Goal: Task Accomplishment & Management: Use online tool/utility

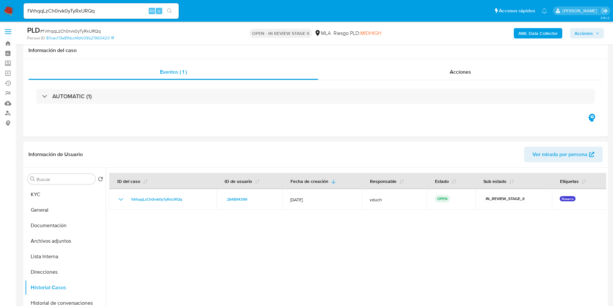
select select "10"
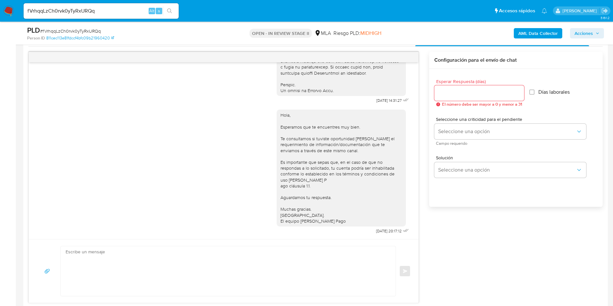
scroll to position [136, 0]
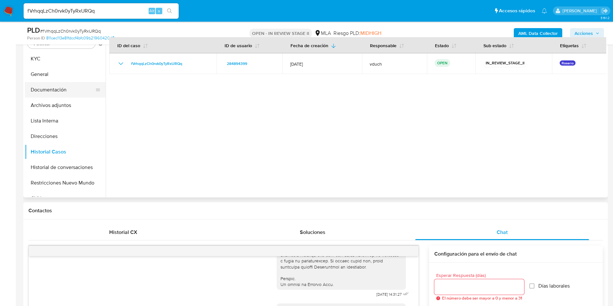
click at [57, 85] on button "Documentación" at bounding box center [63, 90] width 76 height 16
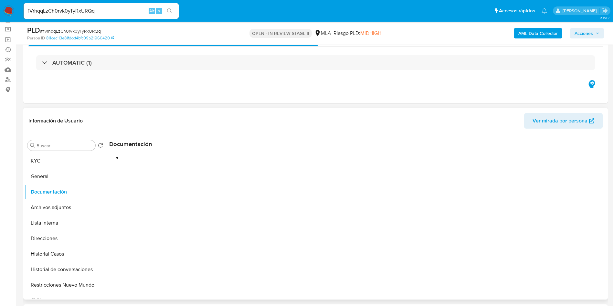
scroll to position [49, 0]
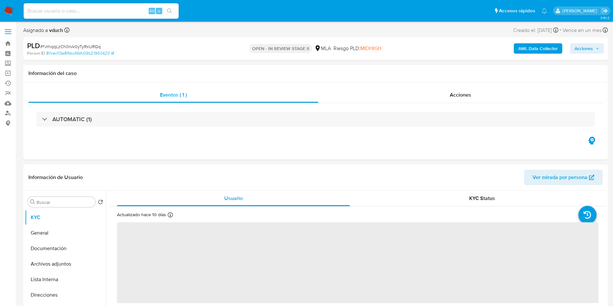
select select "10"
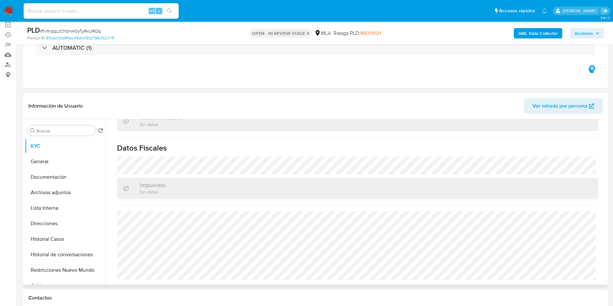
scroll to position [346, 0]
click at [69, 222] on button "Direcciones" at bounding box center [65, 224] width 81 height 16
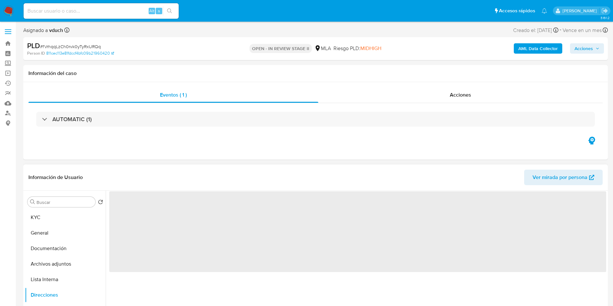
scroll to position [97, 0]
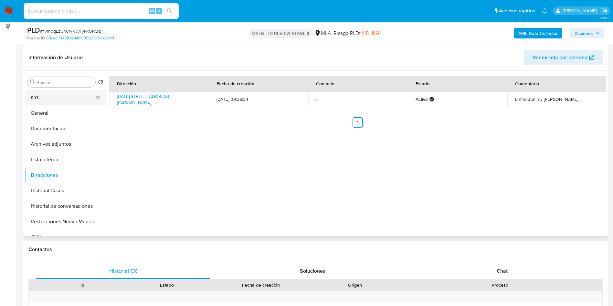
click at [69, 99] on button "KYC" at bounding box center [63, 98] width 76 height 16
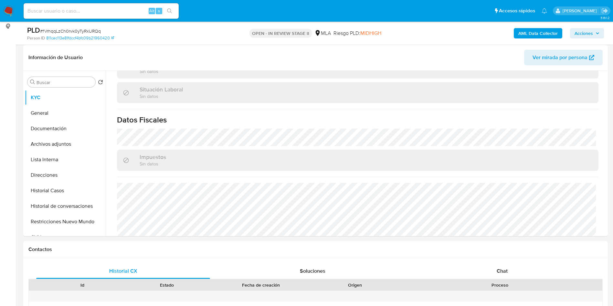
scroll to position [346, 0]
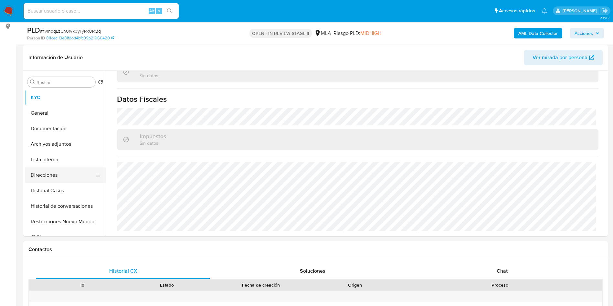
click at [46, 175] on button "Direcciones" at bounding box center [63, 176] width 76 height 16
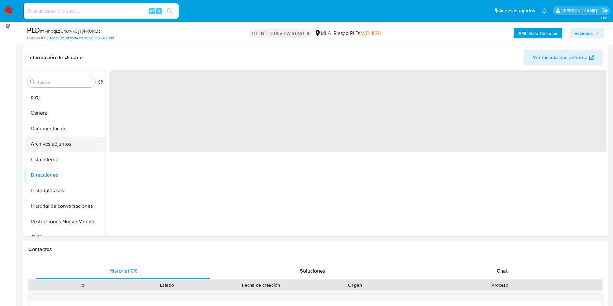
scroll to position [0, 0]
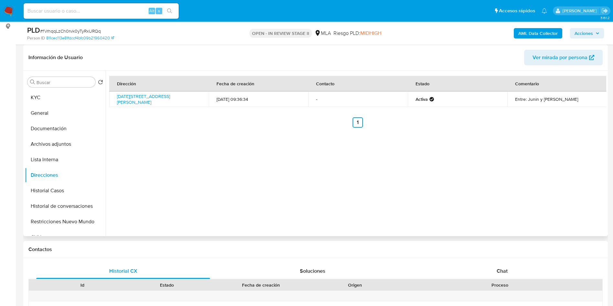
click at [297, 150] on div "Dirección Fecha de creación Contacto Estado Comentario 17 De Octubre 1025, Vill…" at bounding box center [356, 154] width 501 height 166
click at [31, 94] on button "KYC" at bounding box center [63, 98] width 76 height 16
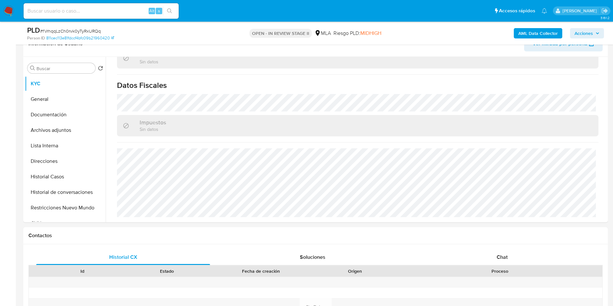
scroll to position [194, 0]
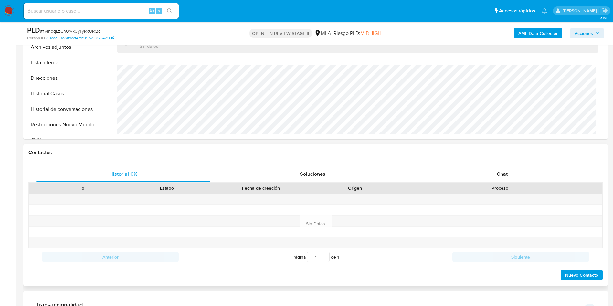
click at [503, 166] on div "Historial CX Soluciones Chat Id Estado Fecha de creación Origen Proceso Anterio…" at bounding box center [315, 223] width 585 height 125
click at [512, 180] on div "Chat" at bounding box center [503, 175] width 174 height 16
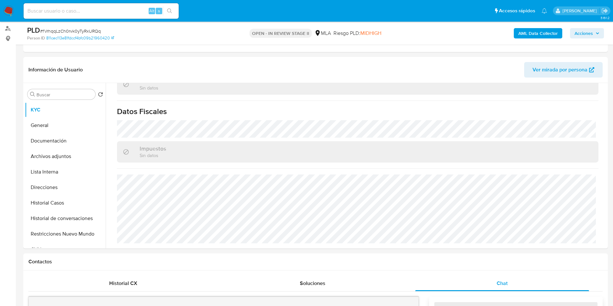
scroll to position [0, 0]
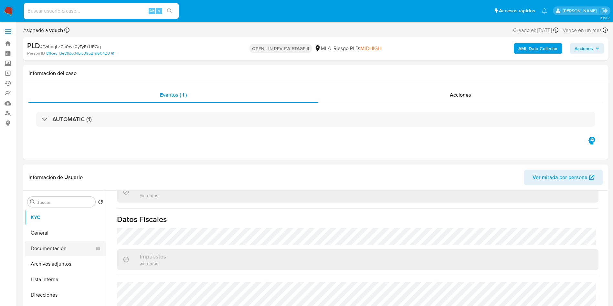
click at [68, 247] on button "Documentación" at bounding box center [63, 249] width 76 height 16
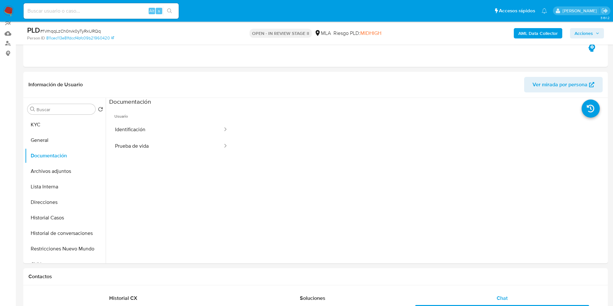
scroll to position [97, 0]
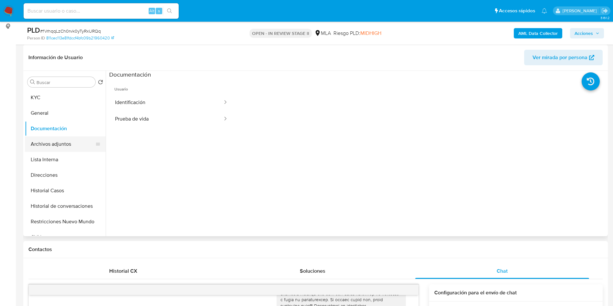
click at [70, 146] on button "Archivos adjuntos" at bounding box center [63, 144] width 76 height 16
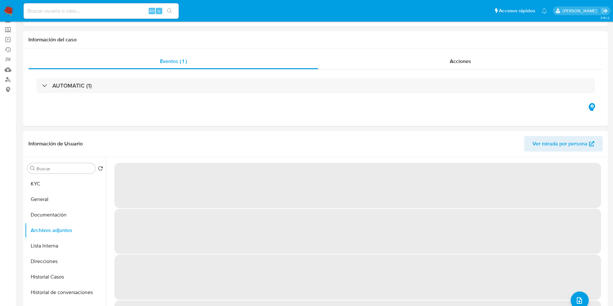
scroll to position [0, 0]
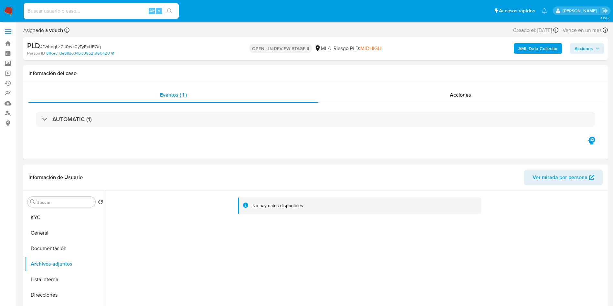
click at [544, 50] on b "AML Data Collector" at bounding box center [538, 48] width 39 height 10
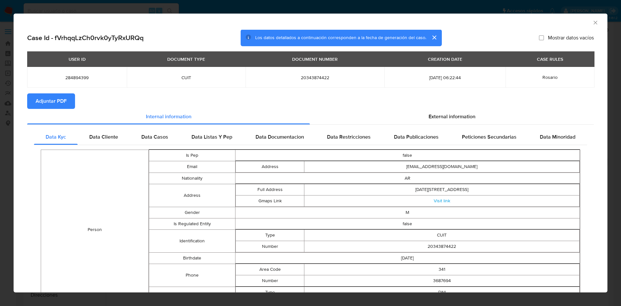
click at [68, 99] on button "Adjuntar PDF" at bounding box center [51, 101] width 48 height 16
click at [592, 24] on icon "Cerrar ventana" at bounding box center [595, 22] width 6 height 6
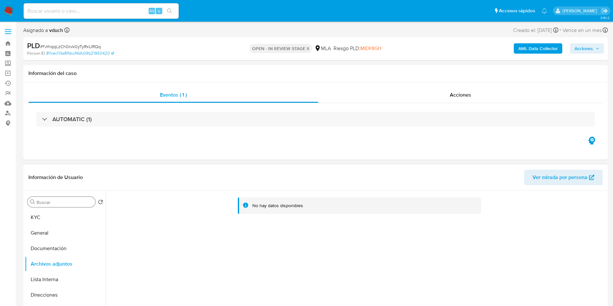
drag, startPoint x: 53, startPoint y: 212, endPoint x: 65, endPoint y: 203, distance: 15.3
click at [53, 213] on button "KYC" at bounding box center [65, 218] width 81 height 16
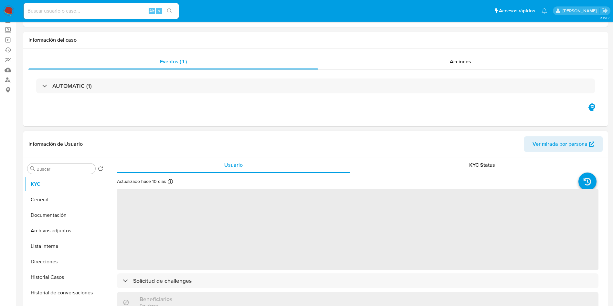
scroll to position [49, 0]
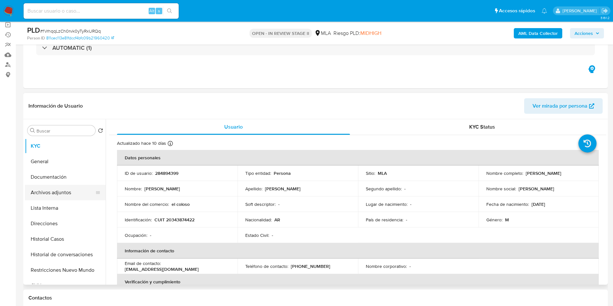
click at [74, 195] on button "Archivos adjuntos" at bounding box center [63, 193] width 76 height 16
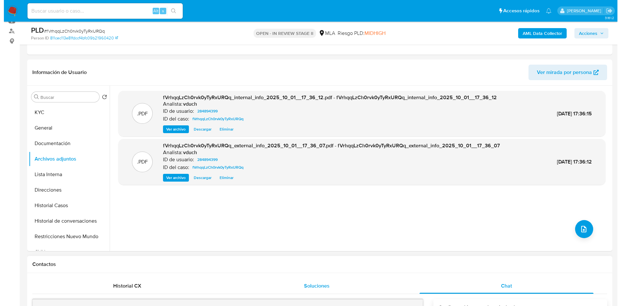
scroll to position [97, 0]
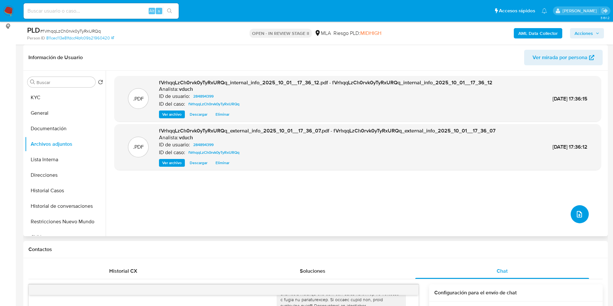
click at [579, 223] on button "upload-file" at bounding box center [580, 214] width 18 height 18
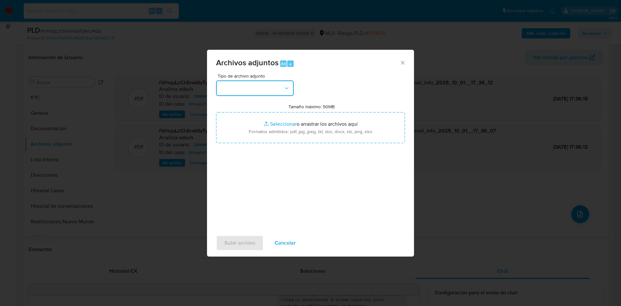
click at [260, 90] on button "button" at bounding box center [255, 89] width 78 height 16
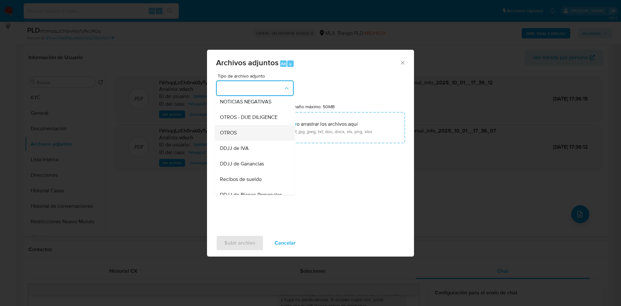
click at [247, 139] on div "OTROS" at bounding box center [253, 133] width 66 height 16
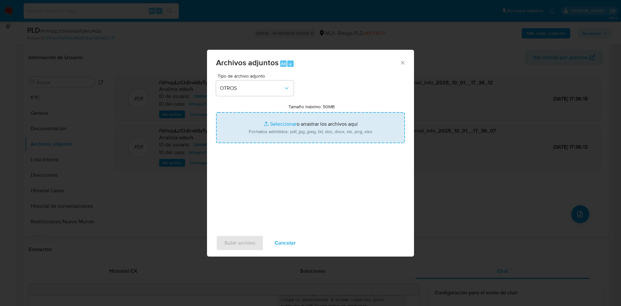
type input "C:\fakepath\Caselog fVrhqqLzCh0rvk0yTyRxURQq_2025_09_17_15_16_07.docx"
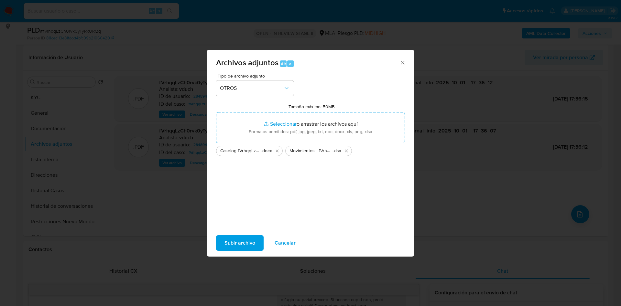
click at [242, 244] on span "Subir archivo" at bounding box center [239, 243] width 31 height 14
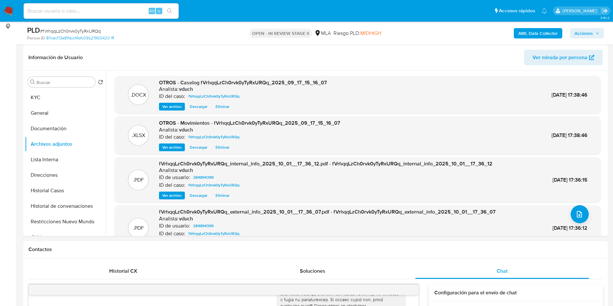
click at [587, 38] on span "Acciones" at bounding box center [584, 33] width 18 height 10
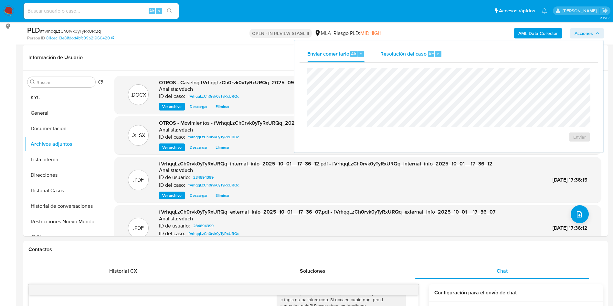
click at [412, 47] on div "Resolución del caso Alt r" at bounding box center [412, 54] width 62 height 17
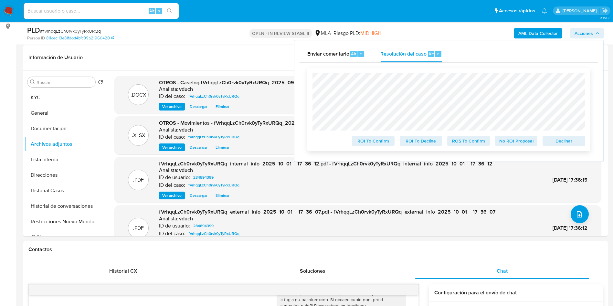
click at [507, 145] on span "No ROI Proposal" at bounding box center [517, 140] width 34 height 9
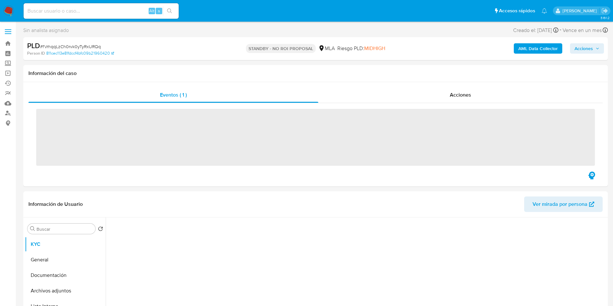
click at [105, 12] on input at bounding box center [101, 11] width 155 height 8
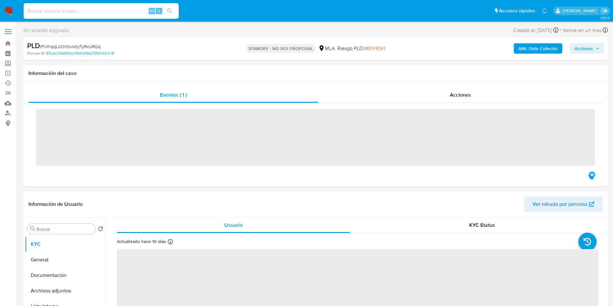
paste input "oQPp4kYUfgO9xzbkCtfjrb28"
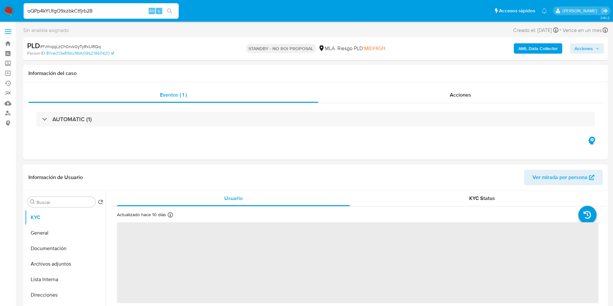
type input "oQPp4kYUfgO9xzbkCtfjrb28"
click at [165, 10] on button "search-icon" at bounding box center [169, 10] width 13 height 9
select select "10"
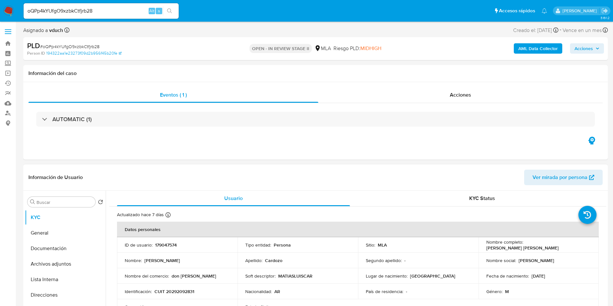
scroll to position [49, 0]
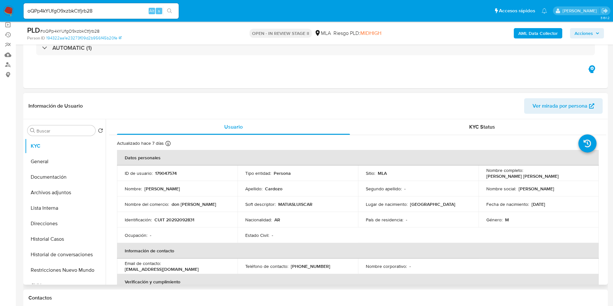
click at [163, 175] on p "179047574" at bounding box center [166, 173] width 22 height 6
click at [225, 193] on td "Nombre : Matias Luis" at bounding box center [177, 189] width 121 height 16
click at [173, 172] on p "179047574" at bounding box center [166, 173] width 22 height 6
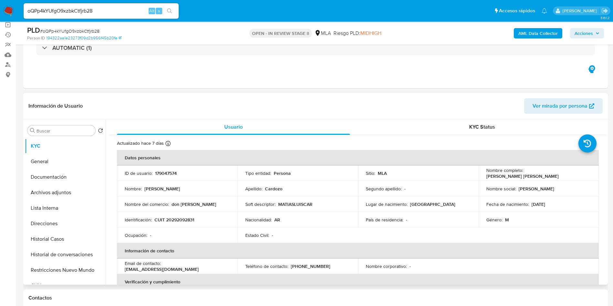
click at [173, 172] on p "179047574" at bounding box center [166, 173] width 22 height 6
copy p "179047574"
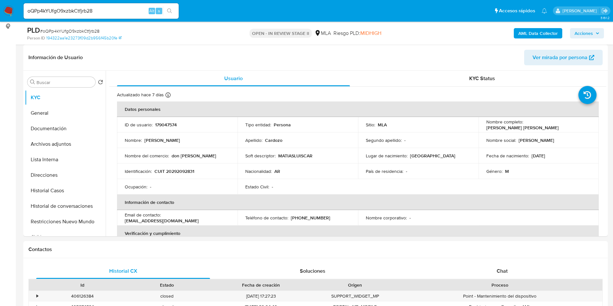
scroll to position [194, 0]
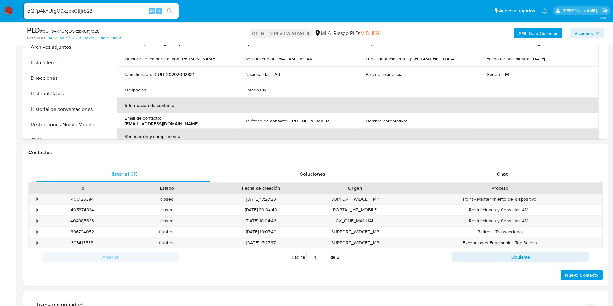
click at [55, 45] on button "Archivos adjuntos" at bounding box center [65, 47] width 81 height 16
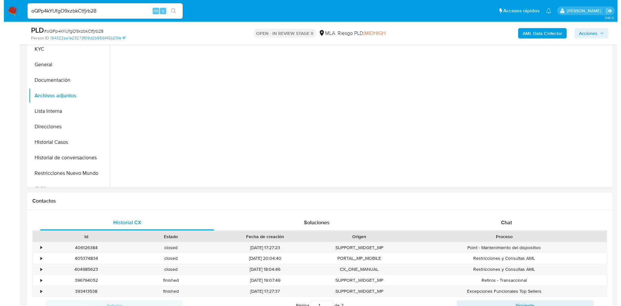
scroll to position [97, 0]
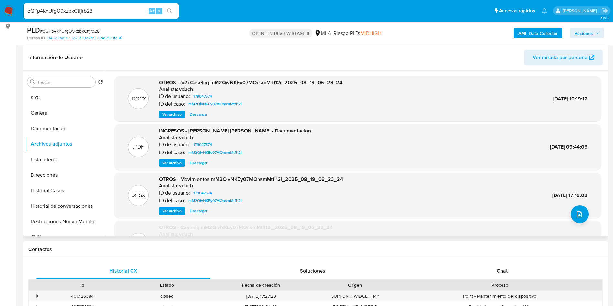
click at [170, 111] on span "Ver archivo" at bounding box center [171, 114] width 19 height 6
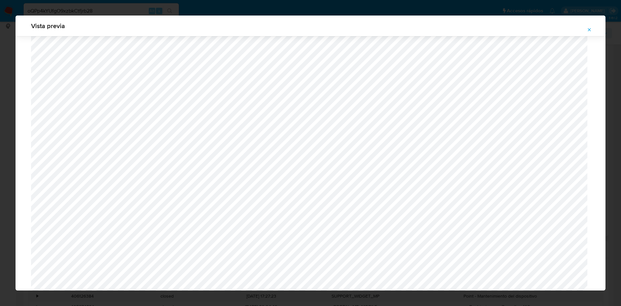
scroll to position [569, 0]
click at [588, 27] on icon "Attachment preview" at bounding box center [589, 29] width 5 height 5
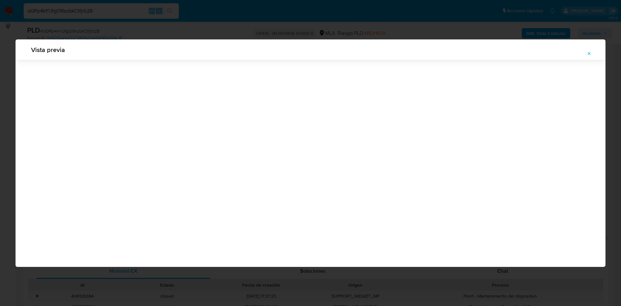
scroll to position [0, 0]
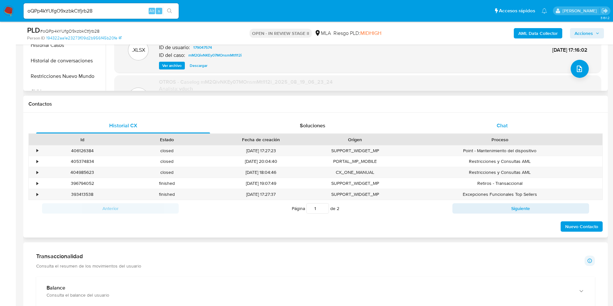
click at [498, 122] on span "Chat" at bounding box center [502, 125] width 11 height 7
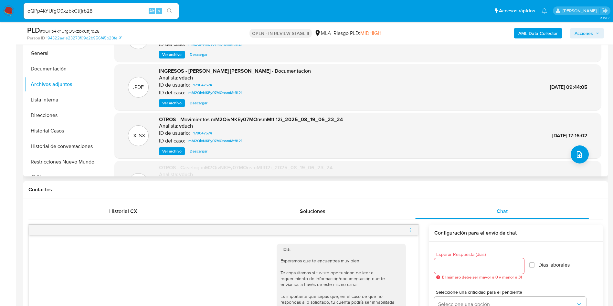
scroll to position [146, 0]
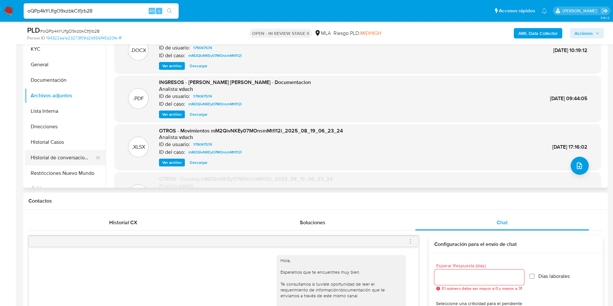
click at [57, 161] on button "Historial de conversaciones" at bounding box center [63, 158] width 76 height 16
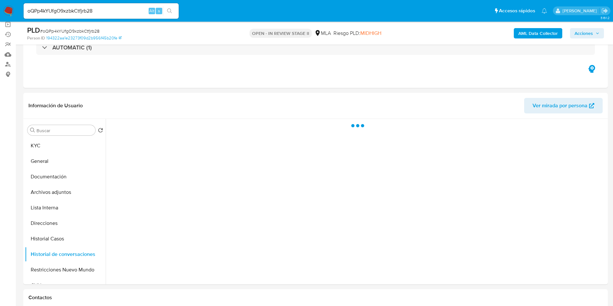
scroll to position [49, 0]
click at [76, 191] on button "Archivos adjuntos" at bounding box center [63, 193] width 76 height 16
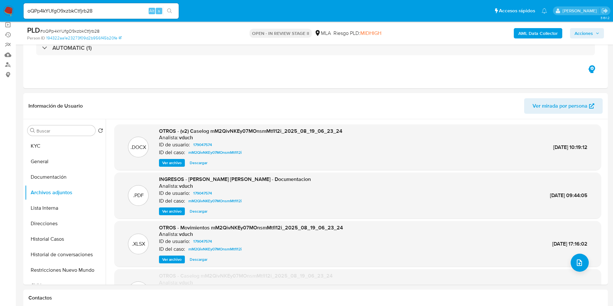
click at [539, 35] on b "AML Data Collector" at bounding box center [538, 33] width 39 height 10
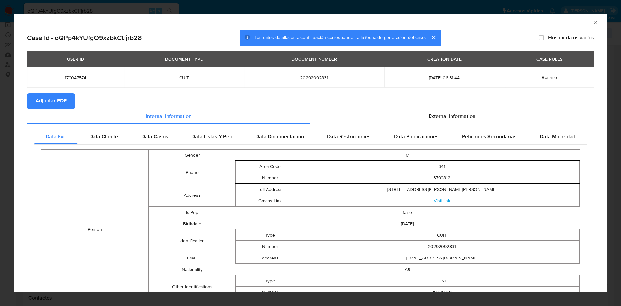
click at [71, 106] on button "Adjuntar PDF" at bounding box center [51, 101] width 48 height 16
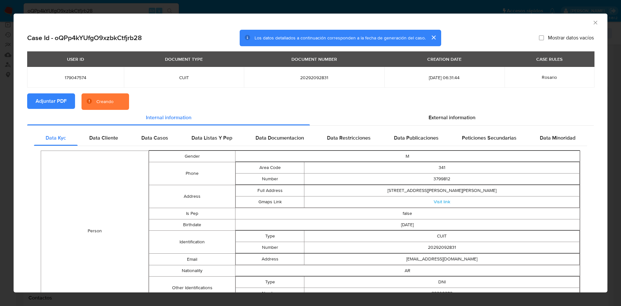
click at [73, 79] on span "179047574" at bounding box center [75, 78] width 81 height 6
copy span "179047574"
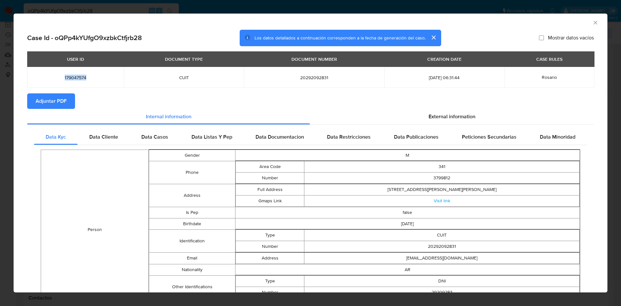
click at [592, 23] on icon "Cerrar ventana" at bounding box center [595, 22] width 6 height 6
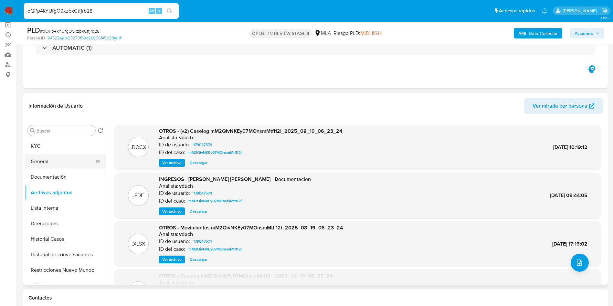
click at [77, 157] on button "General" at bounding box center [63, 162] width 76 height 16
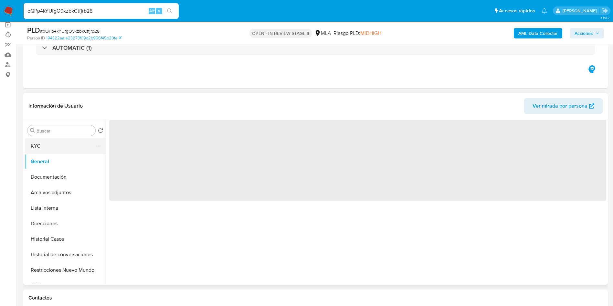
click at [77, 145] on button "KYC" at bounding box center [63, 146] width 76 height 16
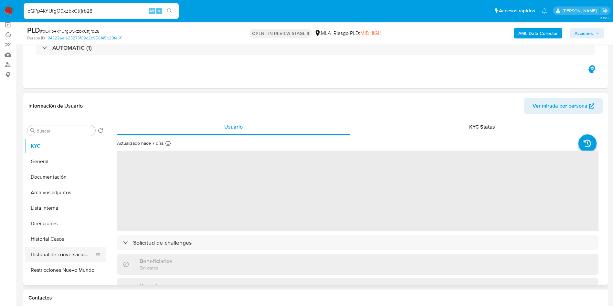
click at [69, 254] on button "Historial de conversaciones" at bounding box center [63, 255] width 76 height 16
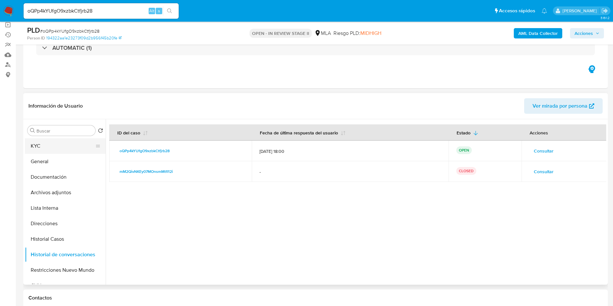
click at [57, 139] on button "KYC" at bounding box center [63, 146] width 76 height 16
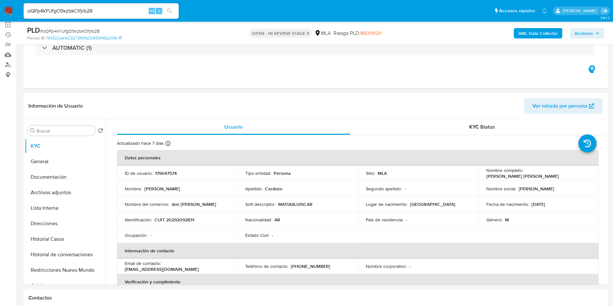
click at [525, 173] on p "[PERSON_NAME] [PERSON_NAME]" at bounding box center [523, 176] width 72 height 6
drag, startPoint x: 527, startPoint y: 174, endPoint x: 565, endPoint y: 180, distance: 38.1
click at [570, 173] on div "Nombre completo : Matias Luis Cardozo" at bounding box center [539, 174] width 105 height 12
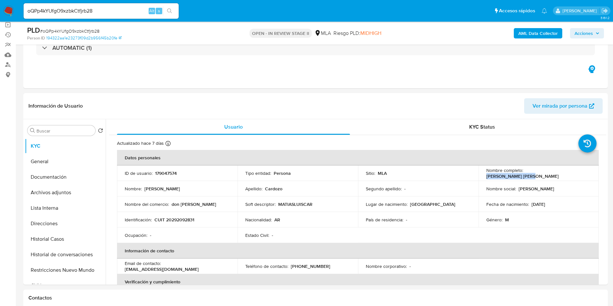
copy p "[PERSON_NAME] [PERSON_NAME]"
click at [62, 179] on button "Documentación" at bounding box center [63, 177] width 76 height 16
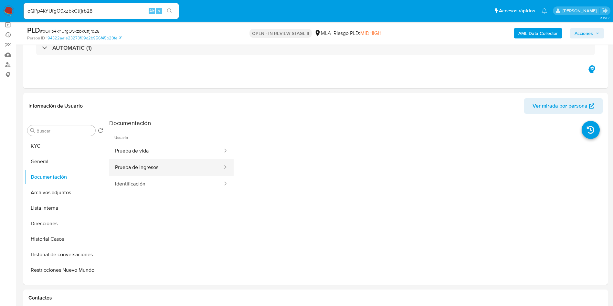
drag, startPoint x: 155, startPoint y: 164, endPoint x: 145, endPoint y: 167, distance: 10.9
click at [156, 164] on button "Prueba de ingresos" at bounding box center [166, 167] width 114 height 16
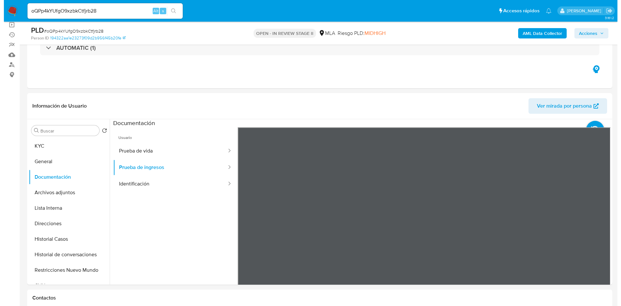
scroll to position [97, 0]
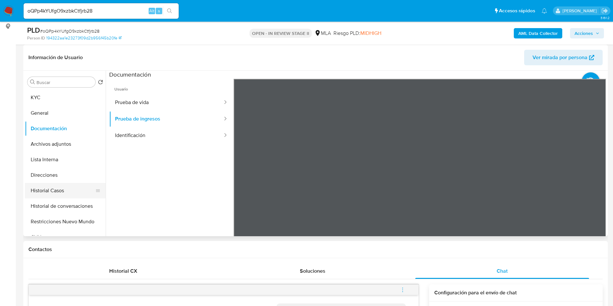
click at [77, 190] on button "Historial Casos" at bounding box center [63, 191] width 76 height 16
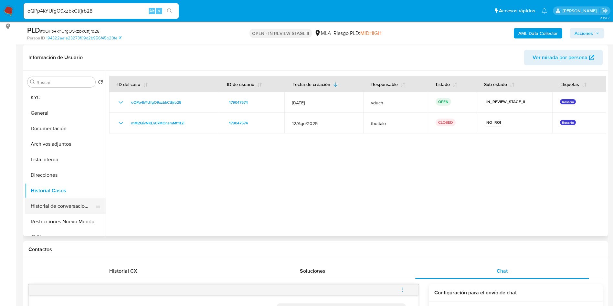
click at [61, 206] on button "Historial de conversaciones" at bounding box center [63, 207] width 76 height 16
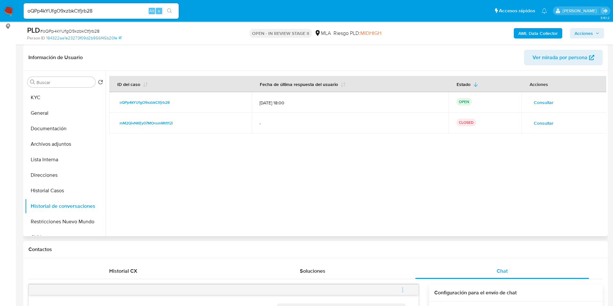
click at [541, 125] on span "Consultar" at bounding box center [544, 123] width 20 height 9
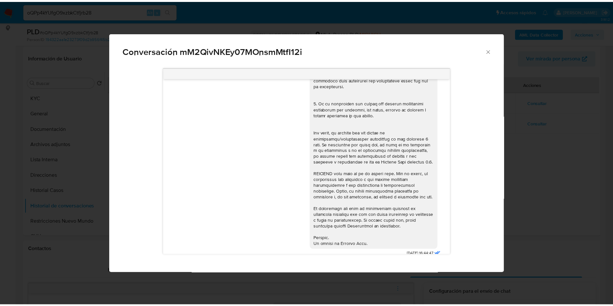
scroll to position [698, 0]
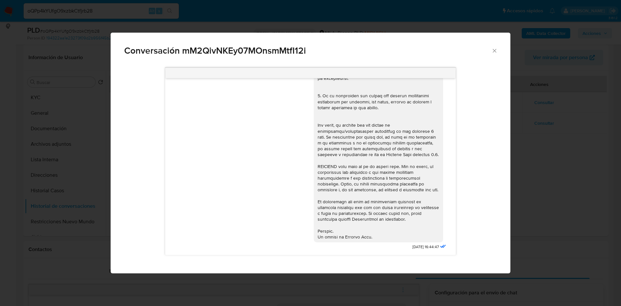
click at [518, 157] on div "Conversación mM2QivNKEy07MOnsmMtfI12i 18/08/2025 17:33:39 Hola, Esperamos que t…" at bounding box center [310, 153] width 621 height 306
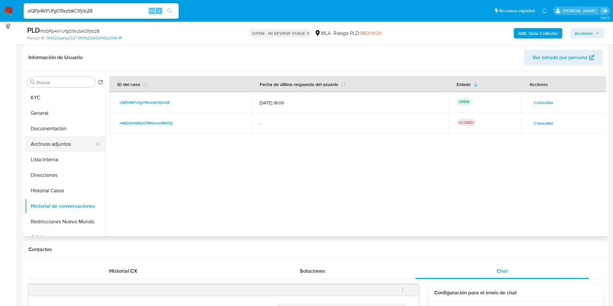
click at [63, 140] on button "Archivos adjuntos" at bounding box center [63, 144] width 76 height 16
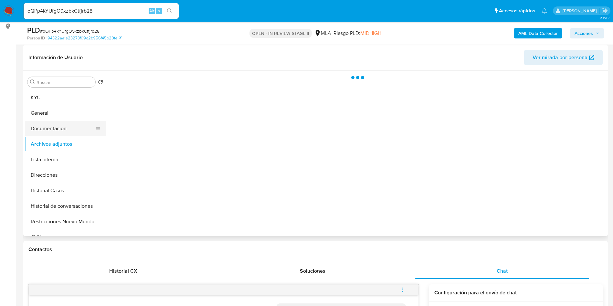
click at [39, 129] on button "Documentación" at bounding box center [63, 129] width 76 height 16
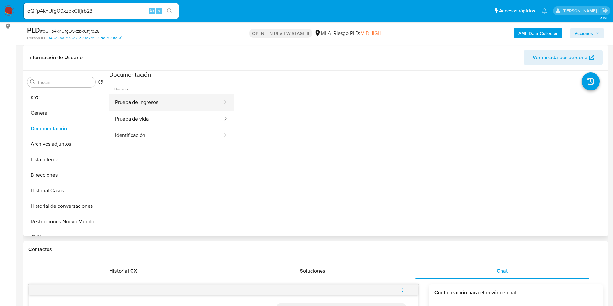
click at [180, 103] on button "Prueba de ingresos" at bounding box center [166, 102] width 114 height 16
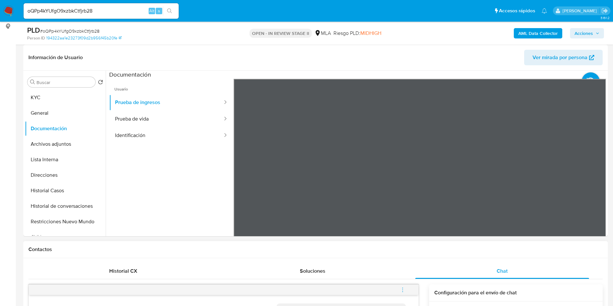
click at [30, 133] on button "Documentación" at bounding box center [63, 129] width 76 height 16
click at [33, 145] on button "Archivos adjuntos" at bounding box center [63, 144] width 76 height 16
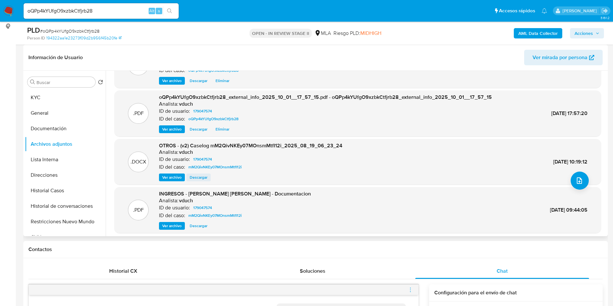
scroll to position [49, 0]
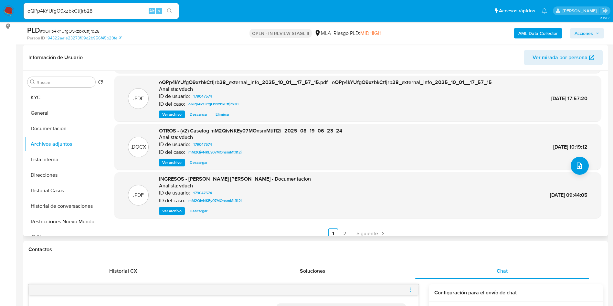
click at [170, 214] on span "Ver archivo" at bounding box center [171, 211] width 19 height 6
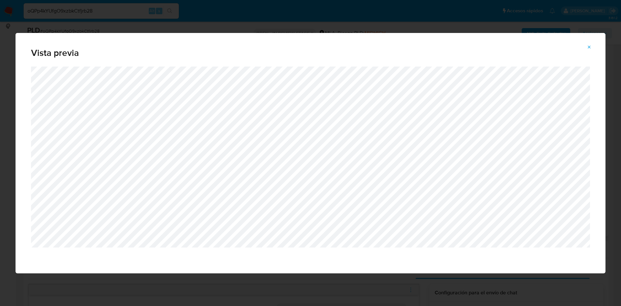
click at [588, 48] on icon "Attachment preview" at bounding box center [589, 47] width 5 height 5
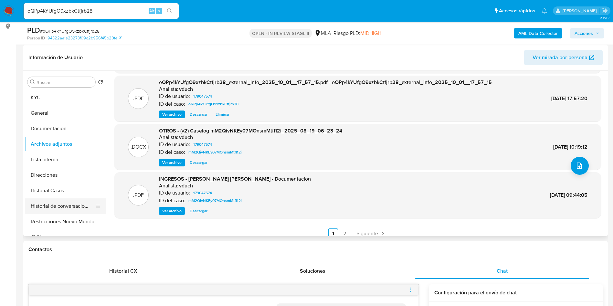
click at [62, 211] on button "Historial de conversaciones" at bounding box center [63, 207] width 76 height 16
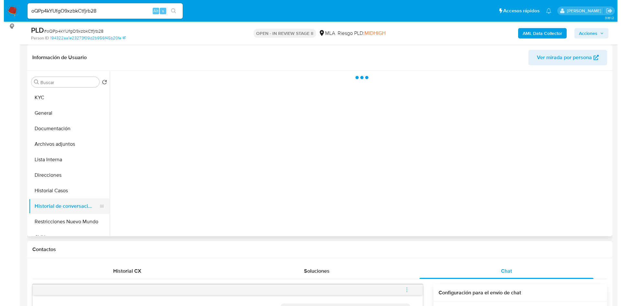
scroll to position [0, 0]
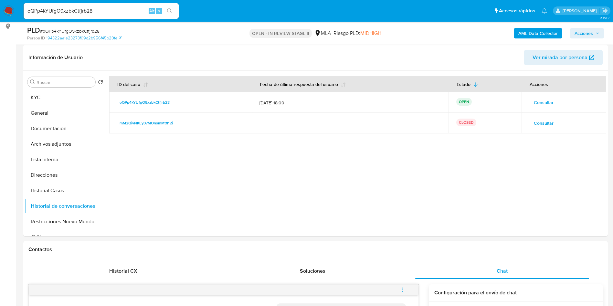
click at [546, 105] on span "Consultar" at bounding box center [544, 102] width 20 height 9
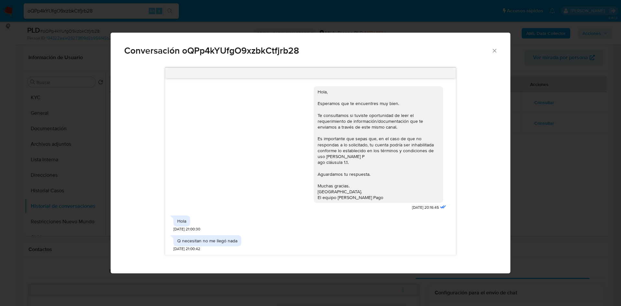
click at [514, 147] on div "Conversación oQPp4kYUfgO9xzbkCtfjrb28 Hola, Esperamos que te encuentres muy bie…" at bounding box center [310, 153] width 621 height 306
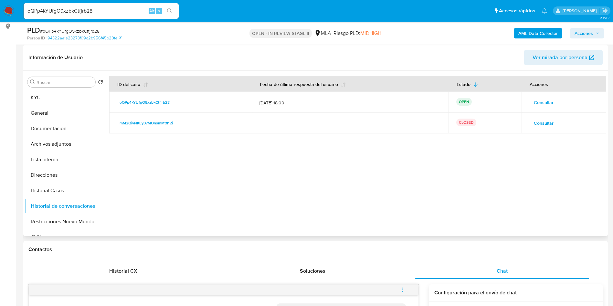
click at [545, 127] on span "Consultar" at bounding box center [544, 123] width 20 height 9
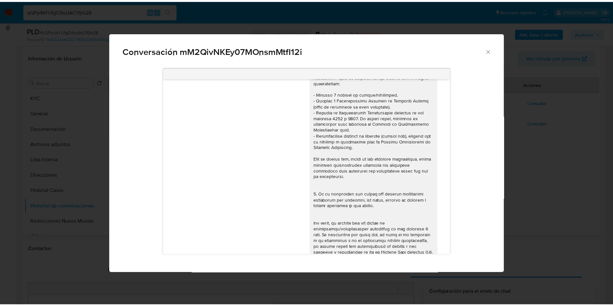
scroll to position [698, 0]
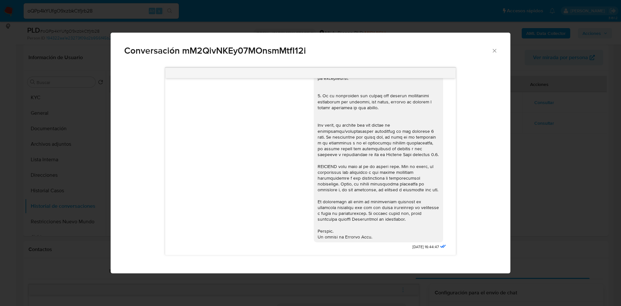
click at [571, 151] on div "Conversación mM2QivNKEy07MOnsmMtfI12i 18/08/2025 17:33:39 Hola, Esperamos que t…" at bounding box center [310, 153] width 621 height 306
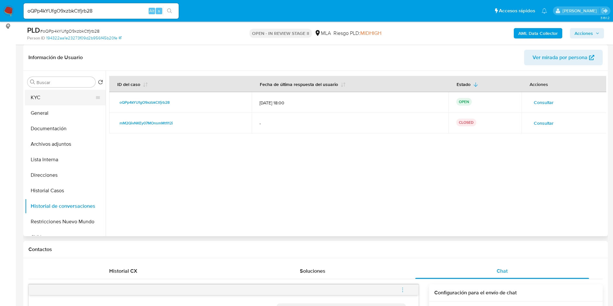
click at [58, 100] on button "KYC" at bounding box center [63, 98] width 76 height 16
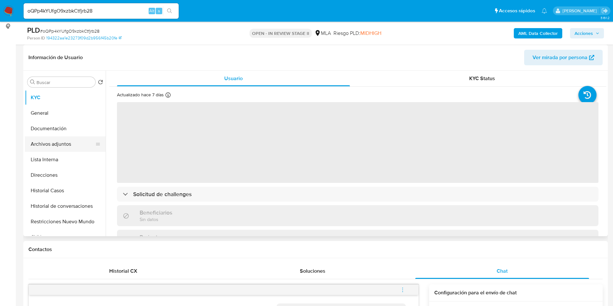
click at [60, 145] on button "Archivos adjuntos" at bounding box center [63, 144] width 76 height 16
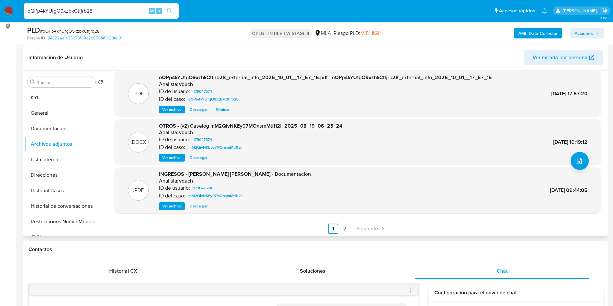
scroll to position [54, 0]
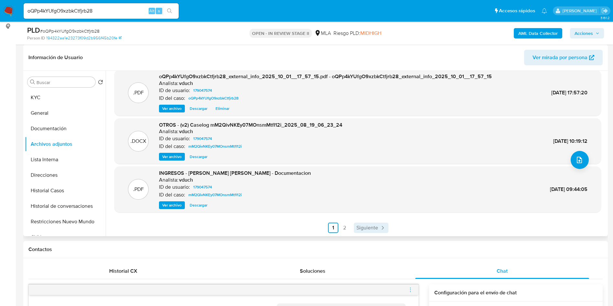
click at [368, 228] on span "Siguiente" at bounding box center [368, 227] width 22 height 5
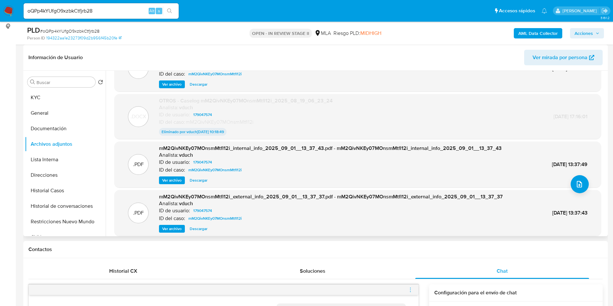
scroll to position [54, 0]
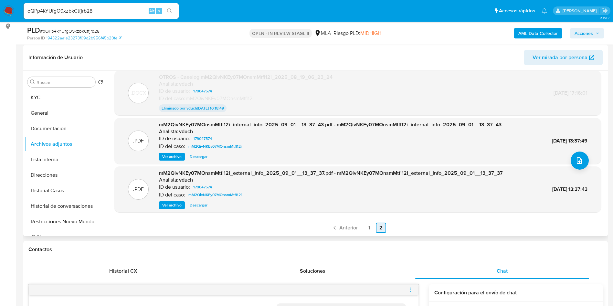
click at [344, 225] on span "Anterior" at bounding box center [349, 227] width 18 height 5
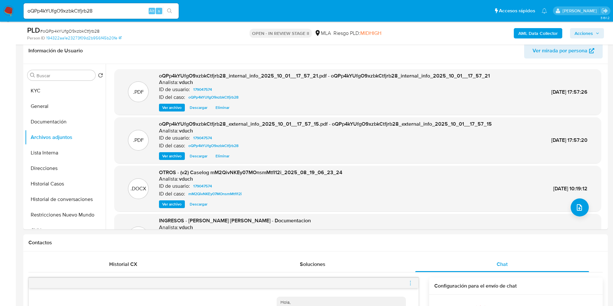
scroll to position [194, 0]
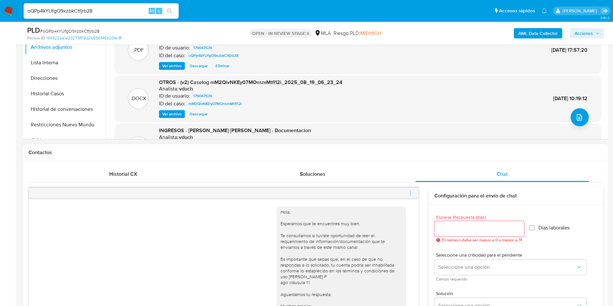
click at [123, 166] on div "Historial CX Soluciones Chat Id Estado Fecha de creación Origen Proceso • 40612…" at bounding box center [315, 302] width 585 height 283
click at [121, 173] on span "Historial CX" at bounding box center [123, 173] width 28 height 7
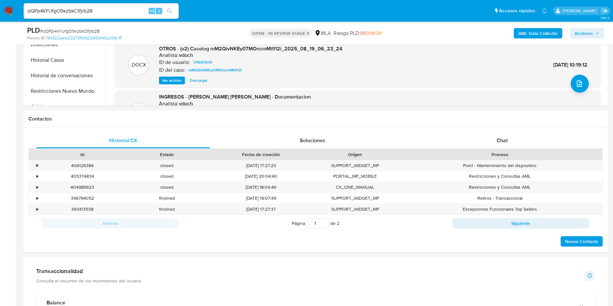
scroll to position [243, 0]
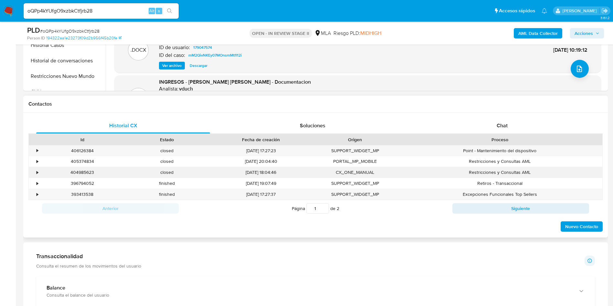
click at [35, 172] on div "•" at bounding box center [34, 172] width 11 height 11
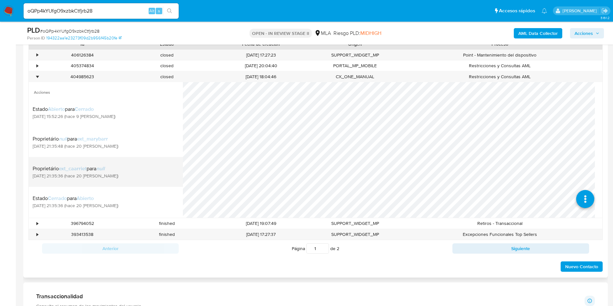
scroll to position [340, 0]
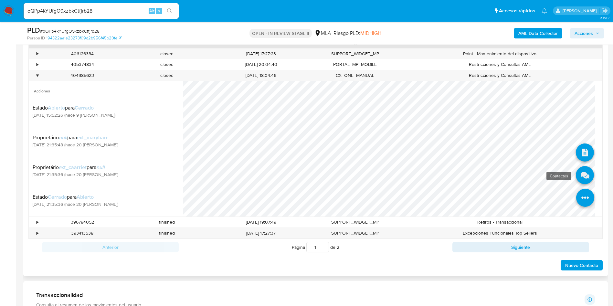
click at [577, 177] on icon at bounding box center [585, 175] width 18 height 18
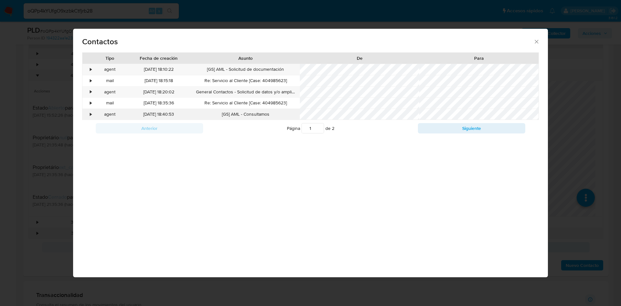
click at [83, 110] on div "•" at bounding box center [87, 114] width 11 height 11
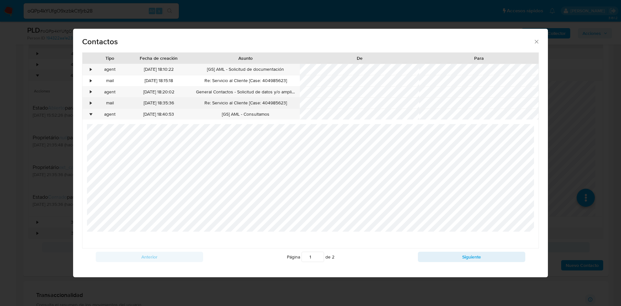
click at [85, 102] on div "•" at bounding box center [87, 103] width 11 height 11
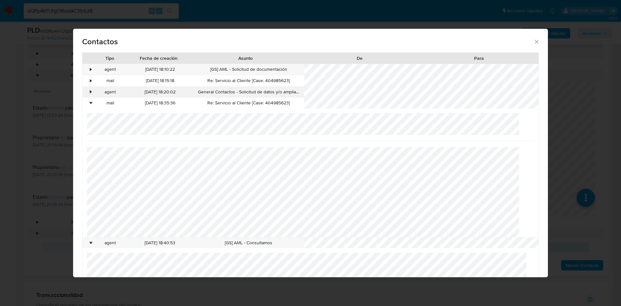
click at [88, 90] on div "•" at bounding box center [87, 92] width 11 height 11
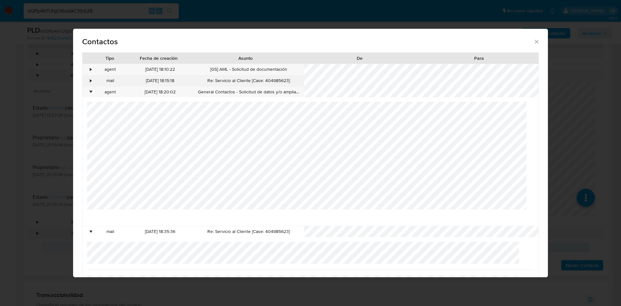
click at [89, 81] on div "•" at bounding box center [87, 80] width 11 height 11
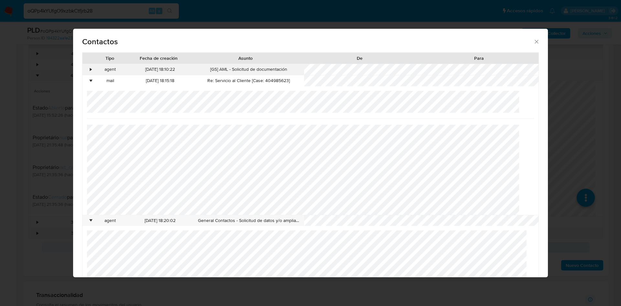
click at [90, 68] on div "•" at bounding box center [91, 69] width 2 height 6
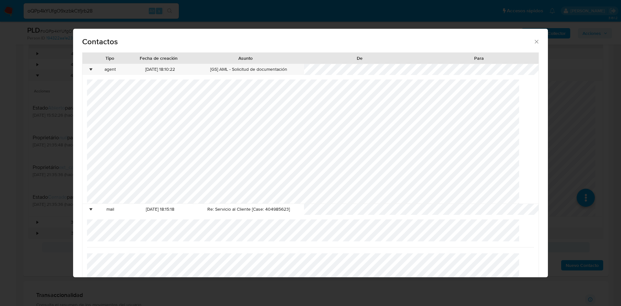
click at [527, 45] on div "Contactos" at bounding box center [310, 41] width 475 height 24
click at [533, 42] on icon "close" at bounding box center [536, 41] width 6 height 6
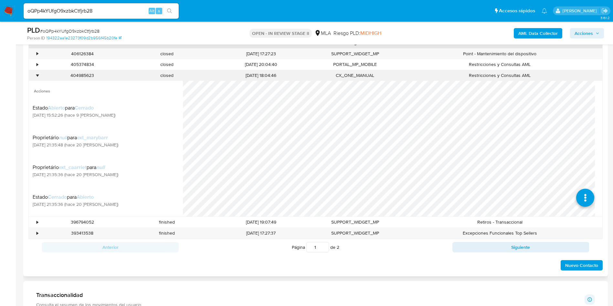
click at [35, 75] on div "•" at bounding box center [34, 75] width 11 height 11
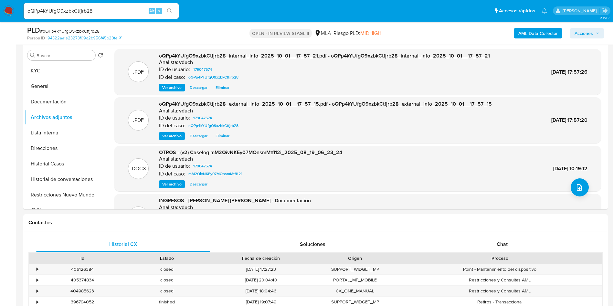
scroll to position [146, 0]
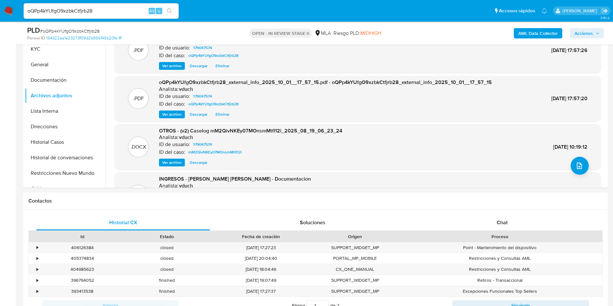
drag, startPoint x: 0, startPoint y: 144, endPoint x: 0, endPoint y: 123, distance: 20.7
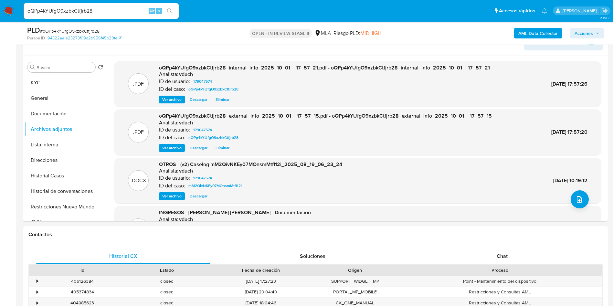
scroll to position [97, 0]
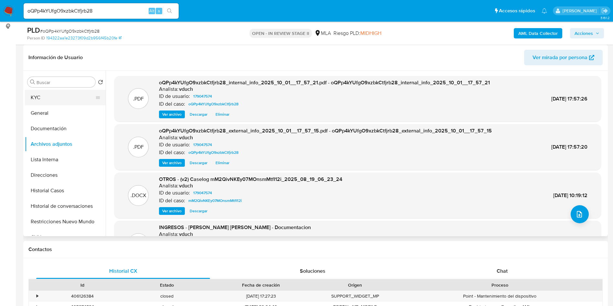
click at [43, 96] on button "KYC" at bounding box center [63, 98] width 76 height 16
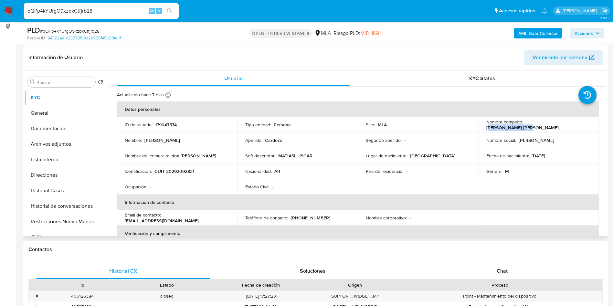
drag, startPoint x: 526, startPoint y: 126, endPoint x: 563, endPoint y: 124, distance: 36.6
click at [559, 125] on p "[PERSON_NAME] [PERSON_NAME]" at bounding box center [523, 128] width 72 height 6
click at [544, 128] on td "Nombre completo : Matias Luis Cardozo" at bounding box center [539, 125] width 121 height 16
drag, startPoint x: 524, startPoint y: 124, endPoint x: 569, endPoint y: 125, distance: 44.6
click at [569, 125] on div "Nombre completo : Matias Luis Cardozo" at bounding box center [539, 125] width 105 height 12
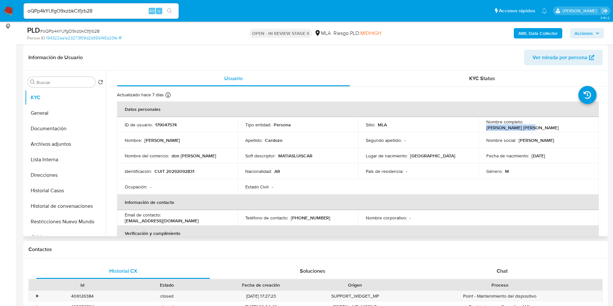
copy p "[PERSON_NAME] [PERSON_NAME]"
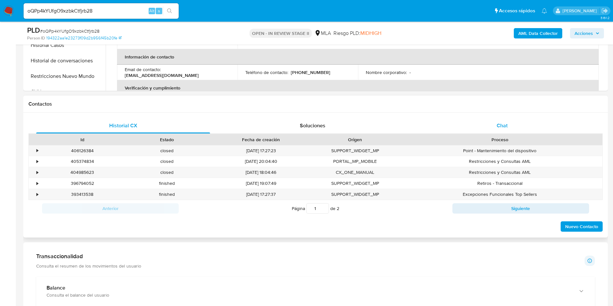
click at [512, 132] on div "Chat" at bounding box center [503, 126] width 174 height 16
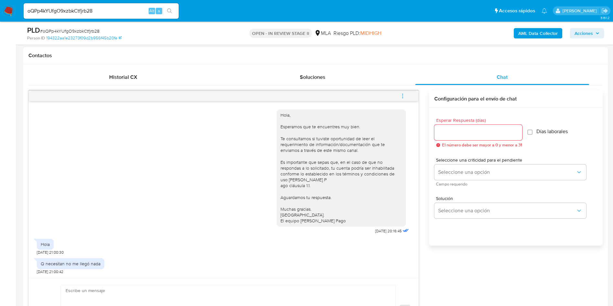
scroll to position [5, 0]
click at [105, 293] on textarea at bounding box center [227, 310] width 322 height 50
paste textarea "Hola Matías Luis Cardozo, En función de las operaciones registradas en tu cuent…"
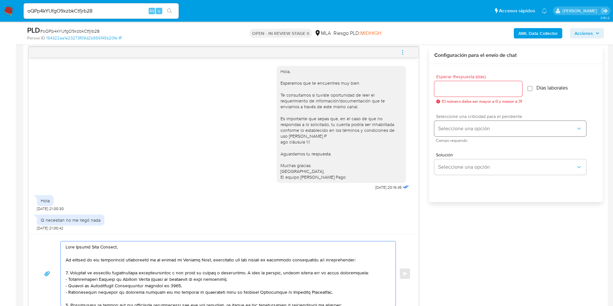
scroll to position [99, 0]
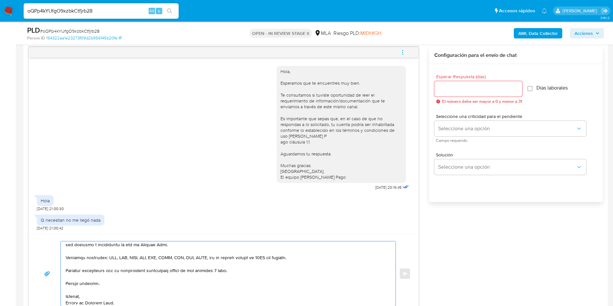
type textarea "Hola Matías Luis Cardozo, En función de las operaciones registradas en tu cuent…"
click at [451, 98] on div "Esperar Respuesta (días) El número debe ser mayor a 0 y menor a 31" at bounding box center [479, 88] width 88 height 29
click at [455, 83] on div at bounding box center [479, 89] width 88 height 16
click at [460, 92] on div at bounding box center [479, 89] width 88 height 16
type input "3"
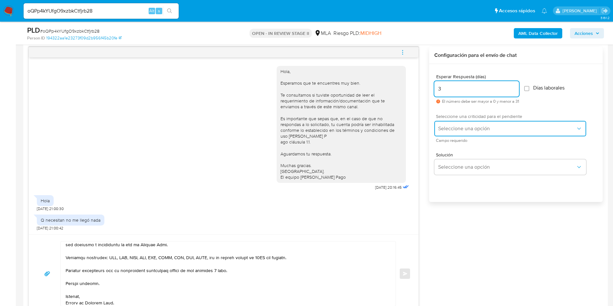
click at [453, 125] on span "Seleccione una opción" at bounding box center [508, 128] width 138 height 6
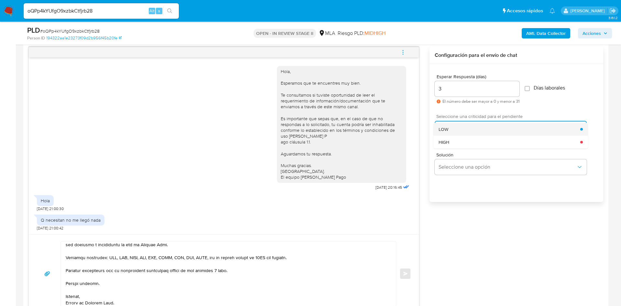
click at [451, 128] on div "LOW" at bounding box center [510, 129] width 142 height 13
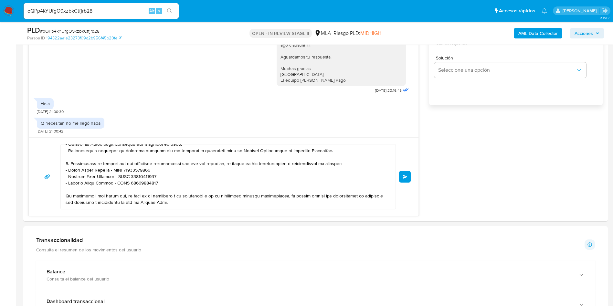
scroll to position [0, 0]
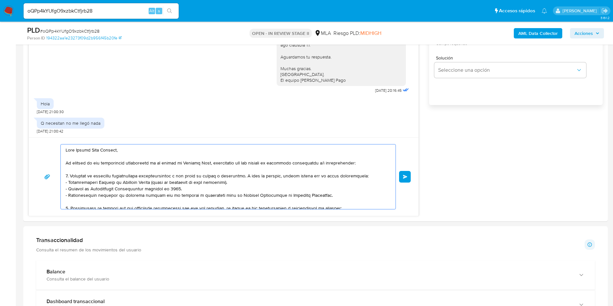
click at [248, 177] on textarea at bounding box center [227, 177] width 322 height 65
click at [100, 176] on textarea at bounding box center [227, 177] width 322 height 65
click at [119, 178] on textarea at bounding box center [227, 177] width 322 height 65
type textarea "Hola Matías Luis Cardozo, En función de las operaciones registradas en tu cuent…"
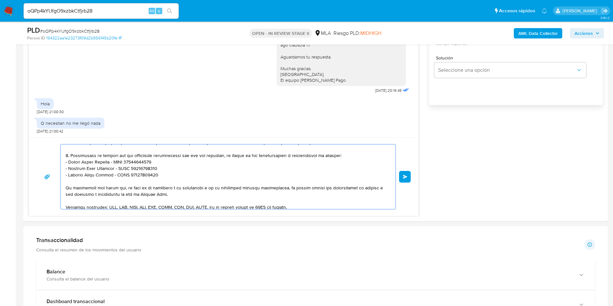
scroll to position [108, 0]
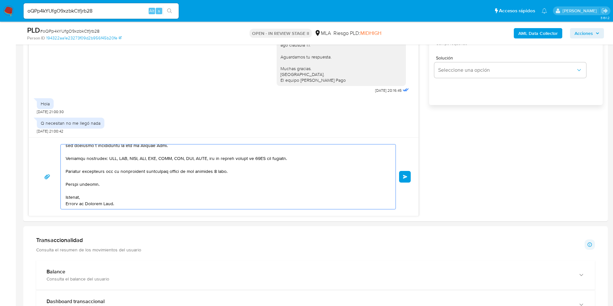
drag, startPoint x: 216, startPoint y: 196, endPoint x: 169, endPoint y: 177, distance: 50.2
click at [170, 177] on textarea at bounding box center [227, 177] width 322 height 65
click at [163, 199] on textarea at bounding box center [227, 177] width 322 height 65
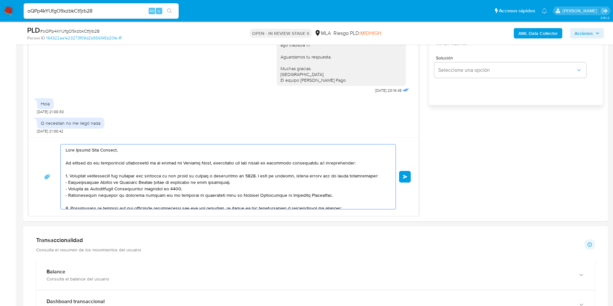
drag, startPoint x: 148, startPoint y: 203, endPoint x: 55, endPoint y: 102, distance: 137.5
click at [55, 102] on div "Hola, Esperamos que te encuentres muy bien. Te consultamos si tuviste oportunid…" at bounding box center [223, 83] width 391 height 266
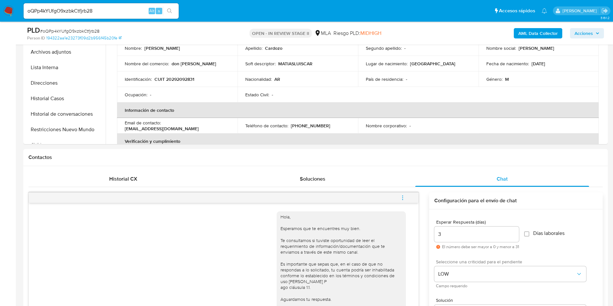
scroll to position [44, 0]
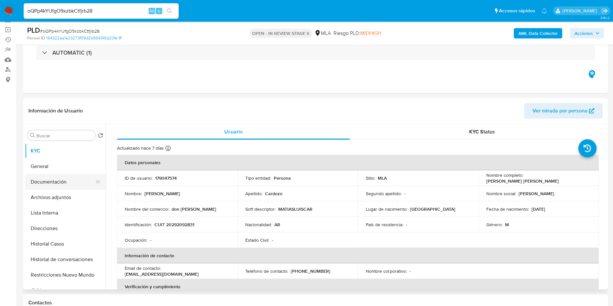
click at [71, 181] on button "Documentación" at bounding box center [63, 182] width 76 height 16
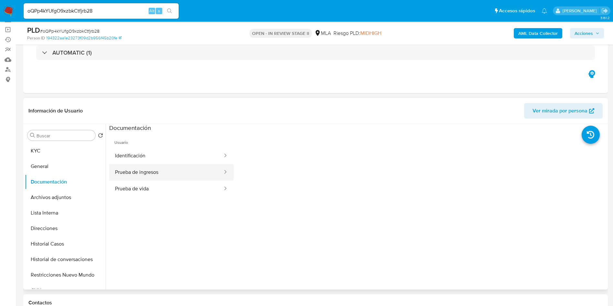
click at [166, 176] on button "Prueba de ingresos" at bounding box center [166, 172] width 114 height 16
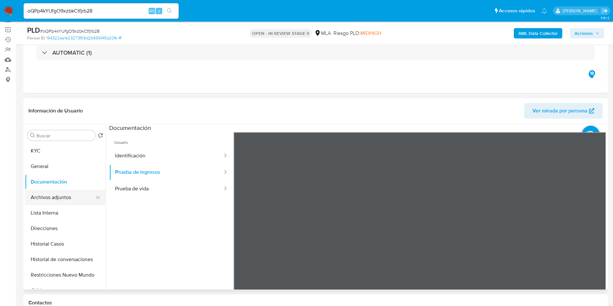
click at [75, 198] on button "Archivos adjuntos" at bounding box center [63, 198] width 76 height 16
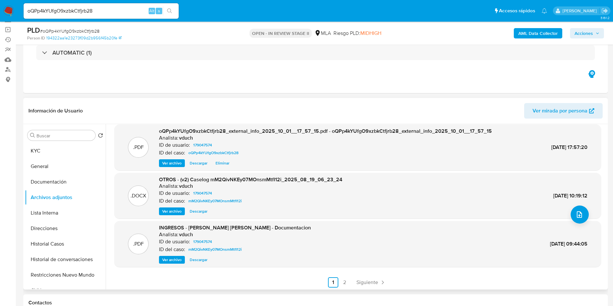
scroll to position [54, 0]
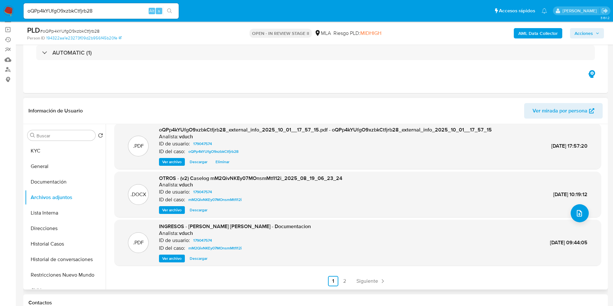
click at [174, 261] on span "Ver archivo" at bounding box center [171, 258] width 19 height 6
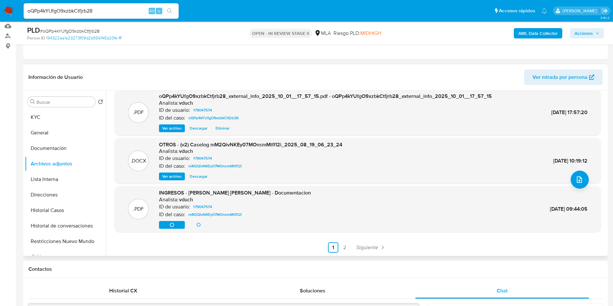
scroll to position [92, 0]
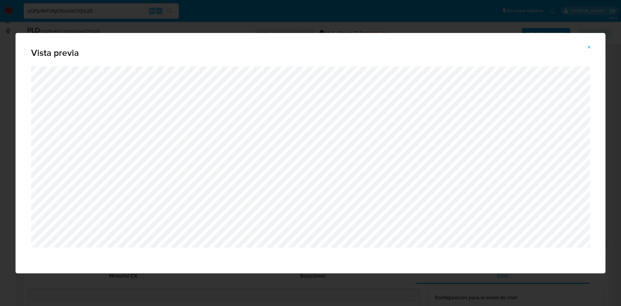
drag, startPoint x: 587, startPoint y: 47, endPoint x: 423, endPoint y: 105, distance: 174.7
click at [587, 47] on icon "Attachment preview" at bounding box center [589, 47] width 5 height 5
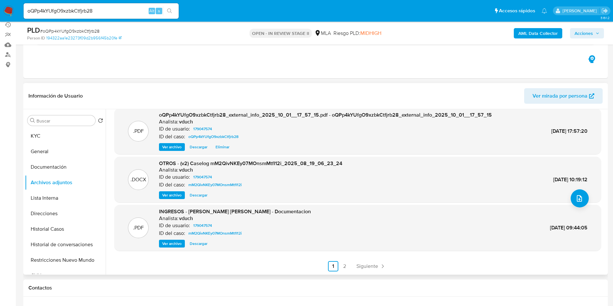
scroll to position [44, 0]
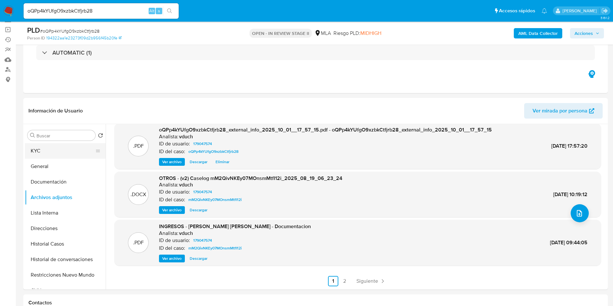
click at [38, 147] on button "KYC" at bounding box center [63, 151] width 76 height 16
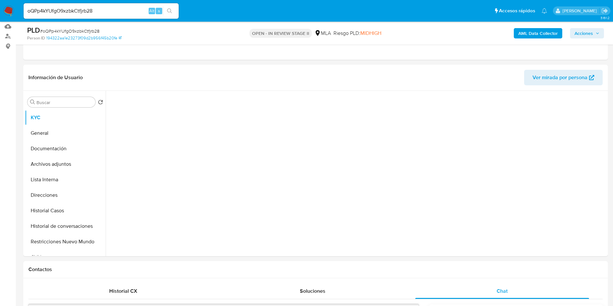
scroll to position [92, 0]
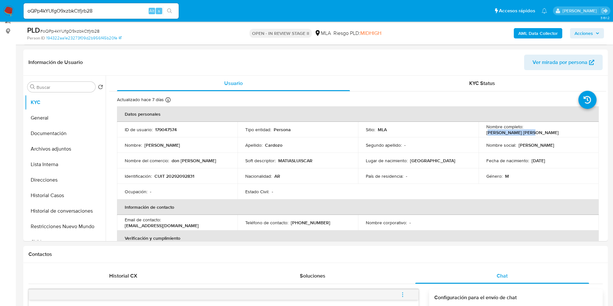
drag, startPoint x: 527, startPoint y: 130, endPoint x: 565, endPoint y: 130, distance: 38.2
click at [565, 130] on div "Nombre completo : Matias Luis Cardozo" at bounding box center [539, 130] width 105 height 12
click at [553, 132] on p "[PERSON_NAME] [PERSON_NAME]" at bounding box center [523, 133] width 72 height 6
drag, startPoint x: 525, startPoint y: 129, endPoint x: 564, endPoint y: 129, distance: 39.5
click at [559, 130] on p "[PERSON_NAME] [PERSON_NAME]" at bounding box center [523, 133] width 72 height 6
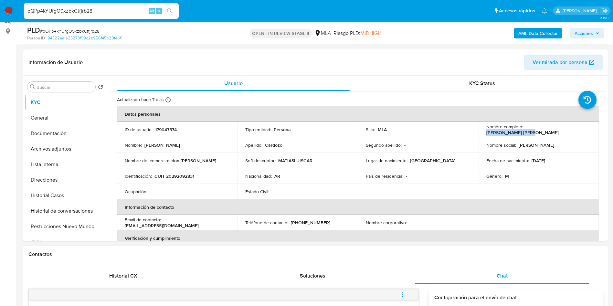
copy p "[PERSON_NAME] [PERSON_NAME]"
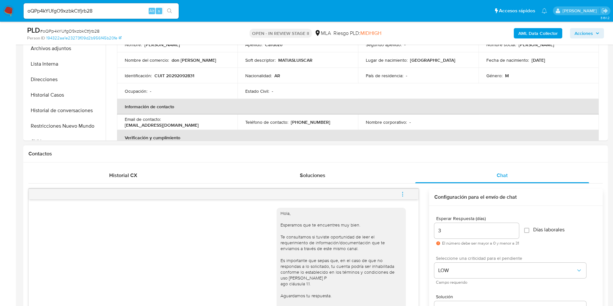
scroll to position [335, 0]
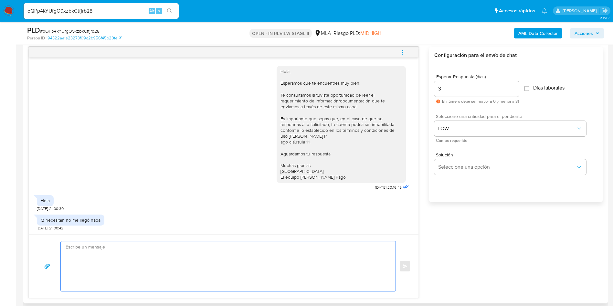
click at [137, 260] on textarea at bounding box center [227, 267] width 322 height 50
paste textarea "Hola Matías Luis Cardozo, ¡Muchas gracias por tu respuesta! Te confirmamos que …"
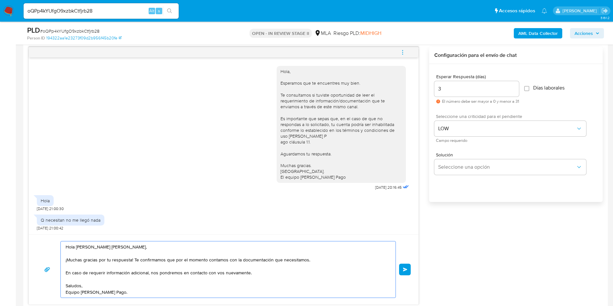
type textarea "Hola Matías Luis Cardozo, ¡Muchas gracias por tu respuesta! Te confirmamos que …"
drag, startPoint x: 451, startPoint y: 88, endPoint x: 431, endPoint y: 87, distance: 19.7
click at [431, 87] on div "Esperar Respuesta (días) 3 El número debe ser mayor a 0 y menor a 31 Días labor…" at bounding box center [516, 141] width 174 height 155
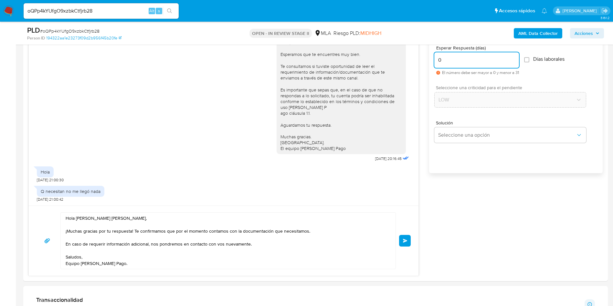
scroll to position [383, 0]
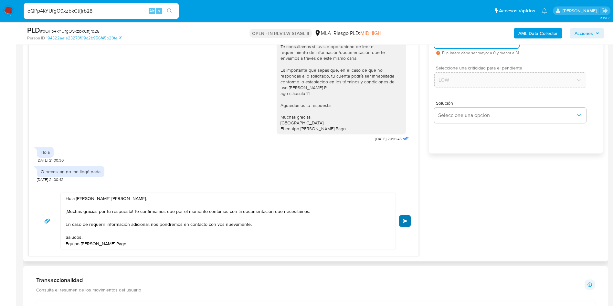
type input "0"
click at [407, 219] on span "Enviar" at bounding box center [405, 221] width 5 height 4
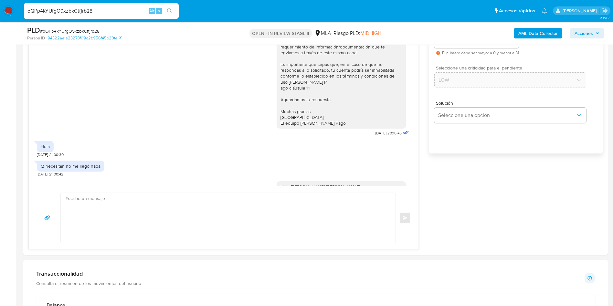
click at [84, 7] on input "oQPp4kYUfgO9xzbkCtfjrb28" at bounding box center [101, 11] width 155 height 8
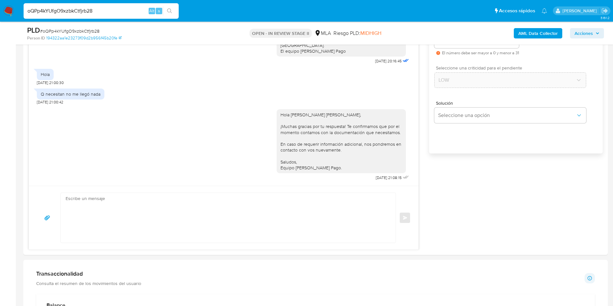
click at [84, 7] on input "oQPp4kYUfgO9xzbkCtfjrb28" at bounding box center [101, 11] width 155 height 8
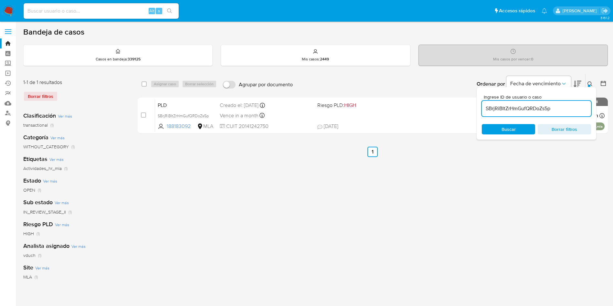
click at [552, 112] on input "SBrjRiBItZrHmGufQRDoZs5p" at bounding box center [536, 108] width 109 height 8
click at [552, 111] on input "SBrjRiBItZrHmGufQRDoZs5p" at bounding box center [536, 108] width 109 height 8
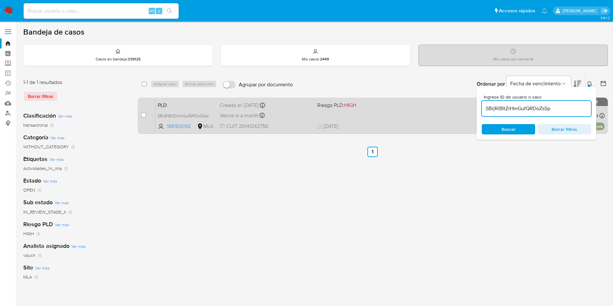
paste input "oQPp4kYUfgO9xzbkCtfjrb28"
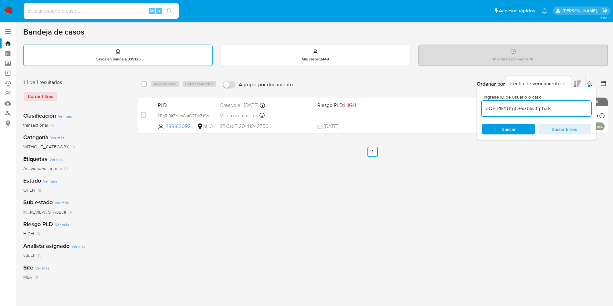
type input "oQPp4kYUfgO9xzbkCtfjrb28"
click at [143, 87] on div "select-all-cases-checkbox" at bounding box center [144, 84] width 5 height 6
click at [145, 84] on input "checkbox" at bounding box center [144, 83] width 5 height 5
checkbox input "true"
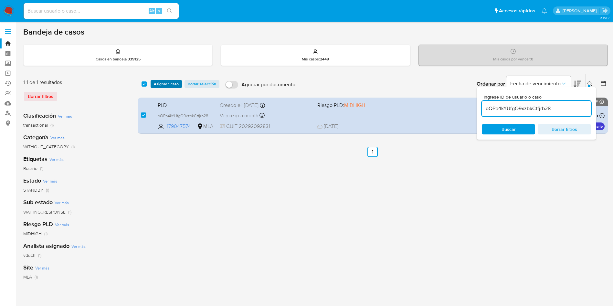
click at [173, 83] on span "Asignar 1 caso" at bounding box center [166, 84] width 25 height 6
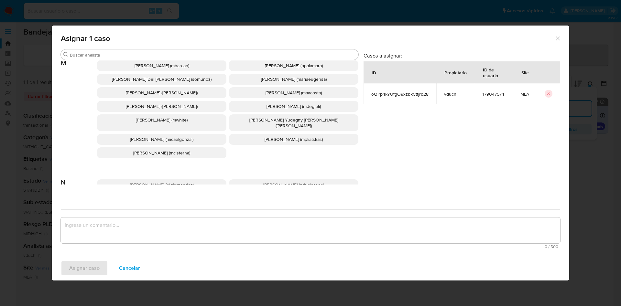
scroll to position [605, 0]
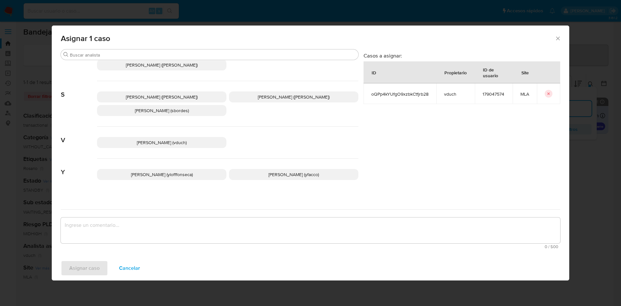
click at [168, 139] on span "Valeria Duch (vduch)" at bounding box center [162, 142] width 50 height 6
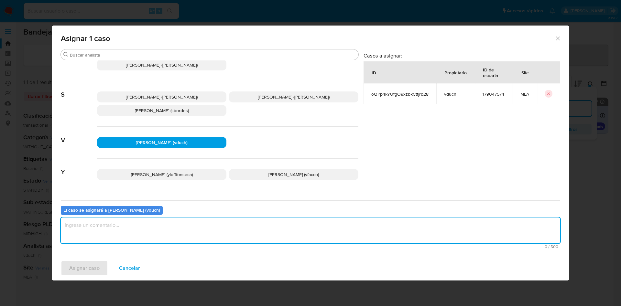
click at [170, 230] on textarea "assign-modal" at bounding box center [310, 231] width 499 height 26
click at [74, 271] on span "Asignar caso" at bounding box center [84, 268] width 30 height 14
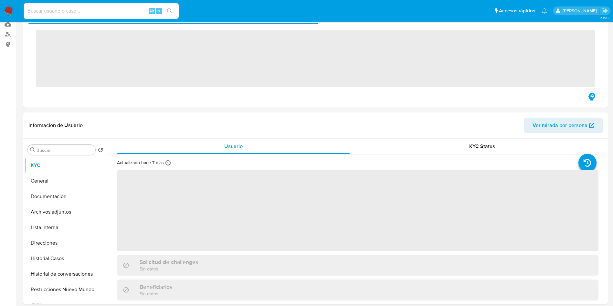
scroll to position [146, 0]
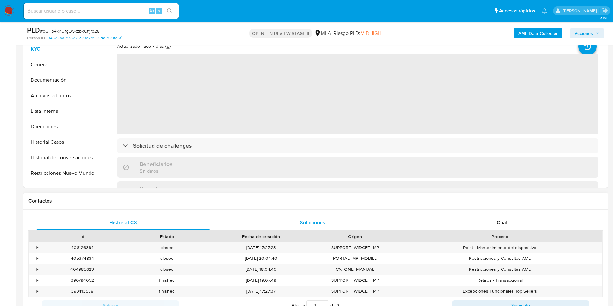
drag, startPoint x: 500, startPoint y: 219, endPoint x: 252, endPoint y: 219, distance: 248.7
click at [501, 219] on span "Chat" at bounding box center [502, 222] width 11 height 7
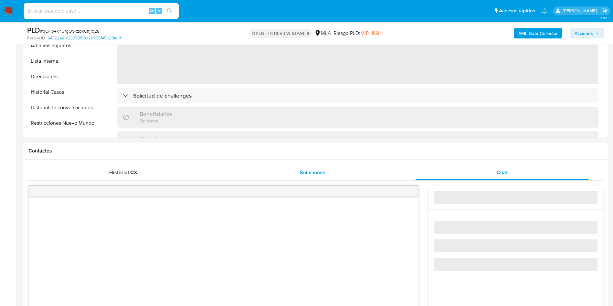
select select "10"
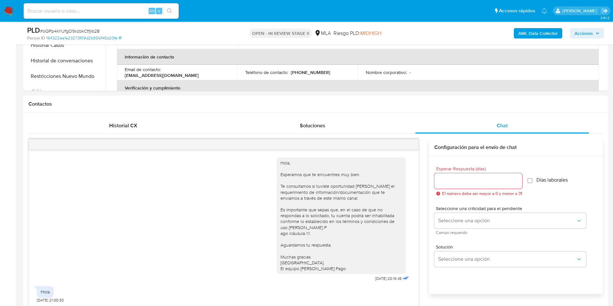
scroll to position [83, 0]
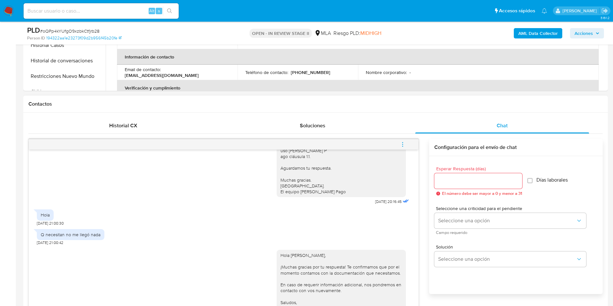
click at [399, 146] on button "menu-action" at bounding box center [402, 145] width 21 height 16
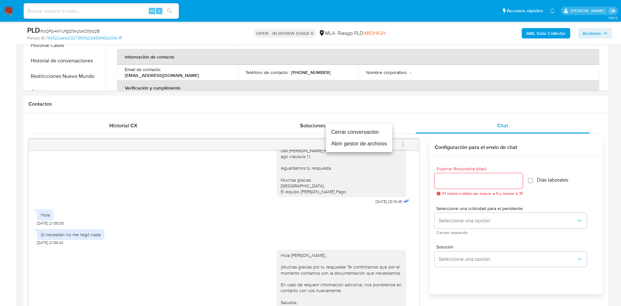
click at [380, 132] on li "Cerrar conversación" at bounding box center [359, 132] width 66 height 12
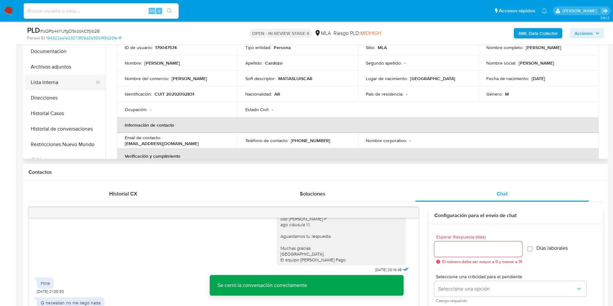
scroll to position [97, 0]
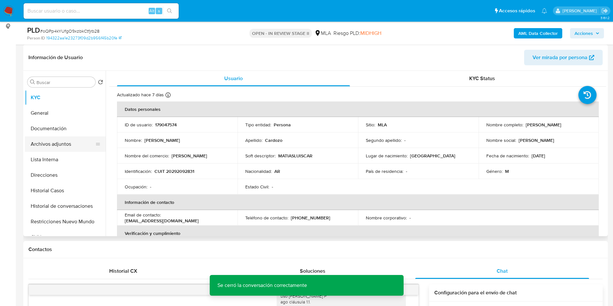
click at [64, 140] on button "Archivos adjuntos" at bounding box center [63, 144] width 76 height 16
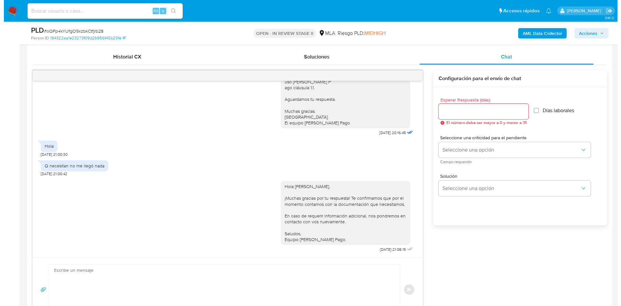
scroll to position [49, 0]
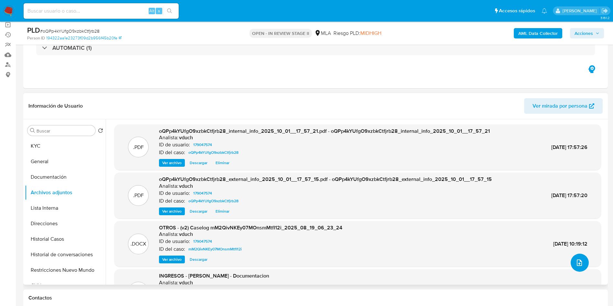
click at [572, 264] on button "upload-file" at bounding box center [580, 263] width 18 height 18
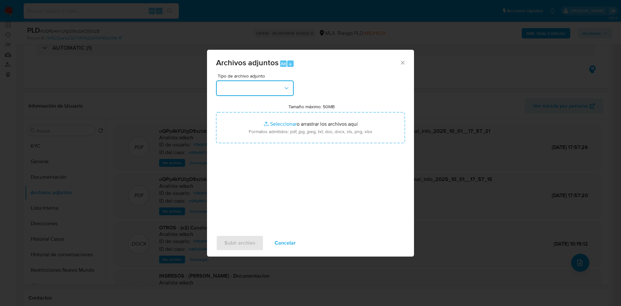
click at [278, 86] on button "button" at bounding box center [255, 89] width 78 height 16
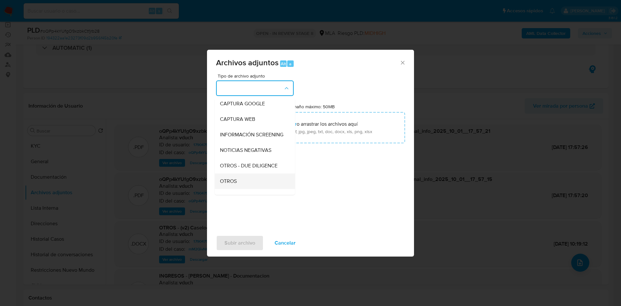
click at [246, 181] on div "OTROS" at bounding box center [253, 182] width 66 height 16
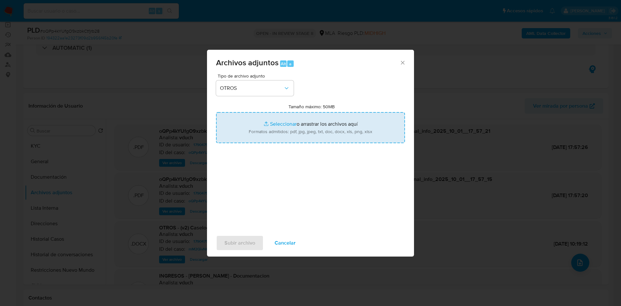
type input "C:\fakepath\Caselog oQPp4kYUfgO9xzbkCtfjrb28_2025_10_01_15_28_25.docx"
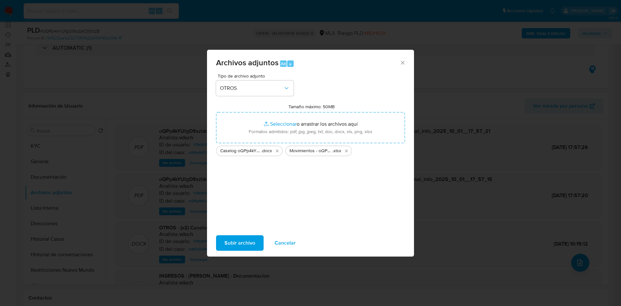
click at [286, 242] on span "Cancelar" at bounding box center [285, 243] width 21 height 14
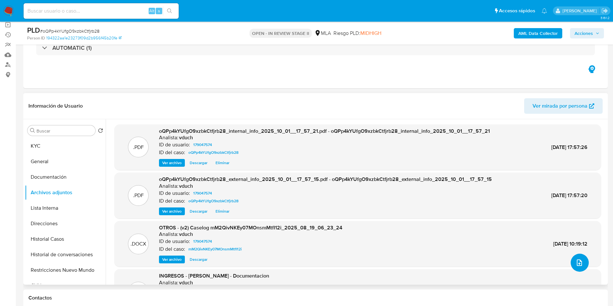
click at [577, 265] on icon "upload-file" at bounding box center [580, 263] width 8 height 8
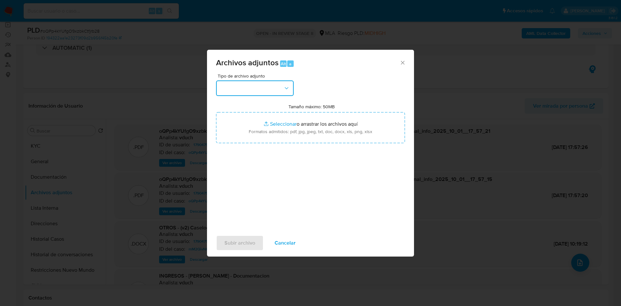
click at [259, 89] on button "button" at bounding box center [255, 89] width 78 height 16
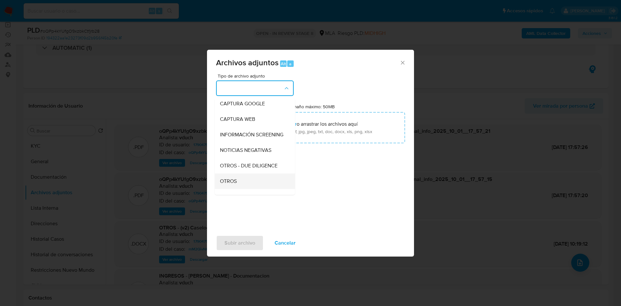
click at [248, 182] on div "OTROS" at bounding box center [253, 182] width 66 height 16
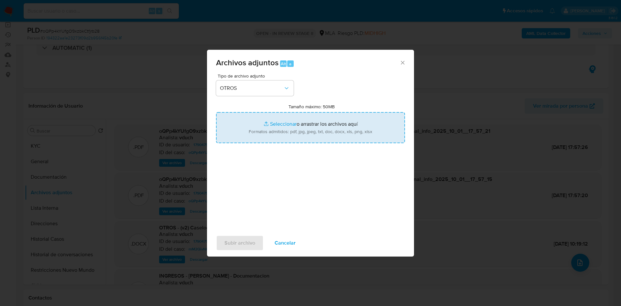
type input "C:\fakepath\Caselog oQPp4kYUfgO9xzbkCtfjrb28_2025_10_01_15_28_25.docx"
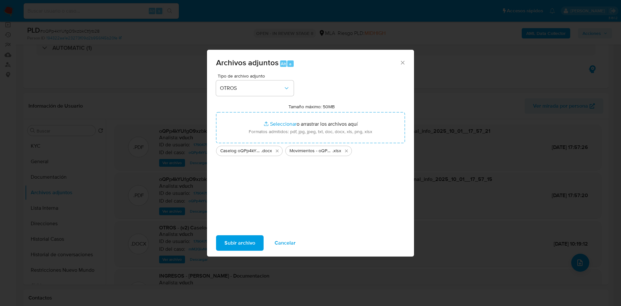
click at [246, 238] on span "Subir archivo" at bounding box center [239, 243] width 31 height 14
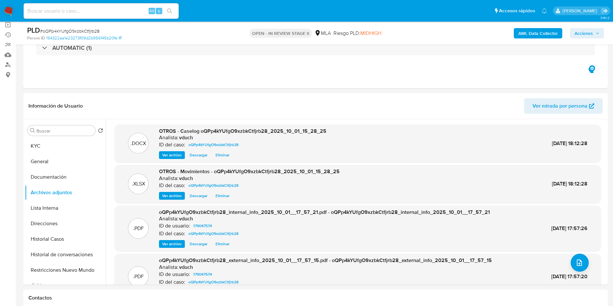
click at [587, 30] on span "Acciones" at bounding box center [584, 33] width 18 height 10
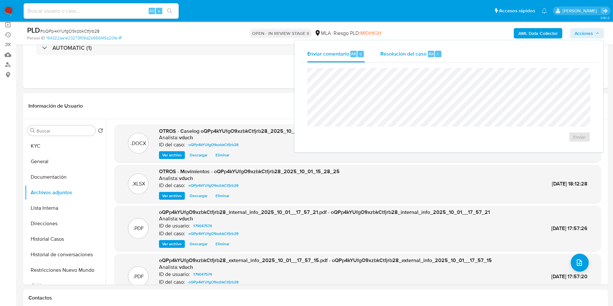
click at [439, 53] on div "r" at bounding box center [438, 54] width 6 height 6
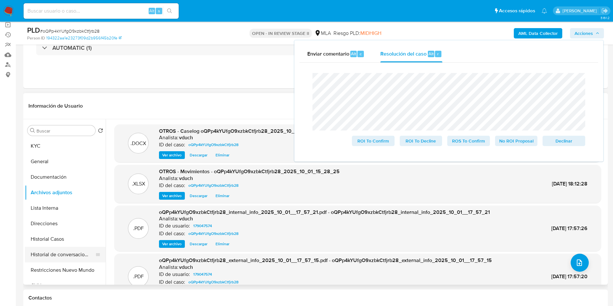
click at [50, 268] on button "Restricciones Nuevo Mundo" at bounding box center [65, 271] width 81 height 16
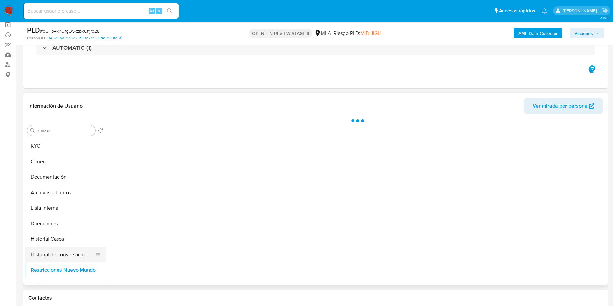
click at [53, 253] on button "Historial de conversaciones" at bounding box center [63, 255] width 76 height 16
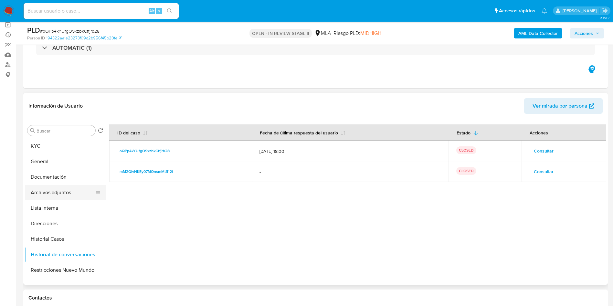
click at [65, 193] on button "Archivos adjuntos" at bounding box center [63, 193] width 76 height 16
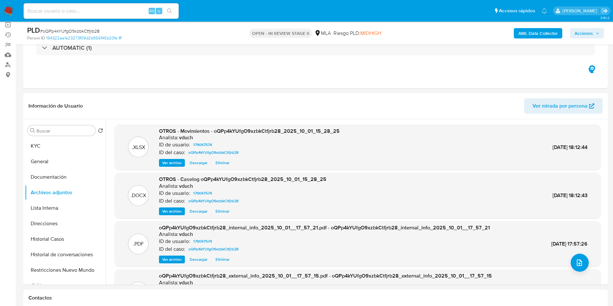
scroll to position [0, 0]
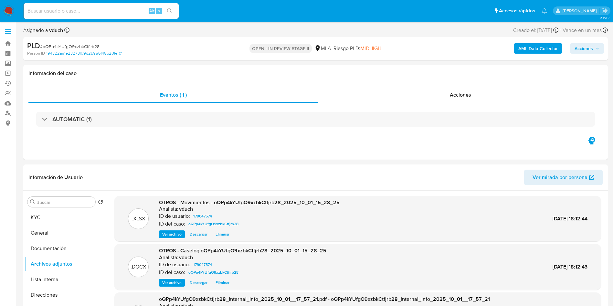
click at [582, 48] on span "Acciones" at bounding box center [584, 48] width 18 height 10
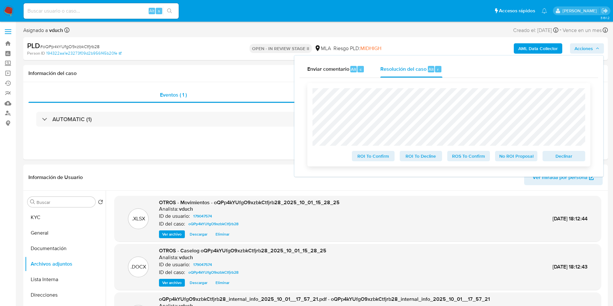
click at [508, 159] on span "No ROI Proposal" at bounding box center [517, 156] width 34 height 9
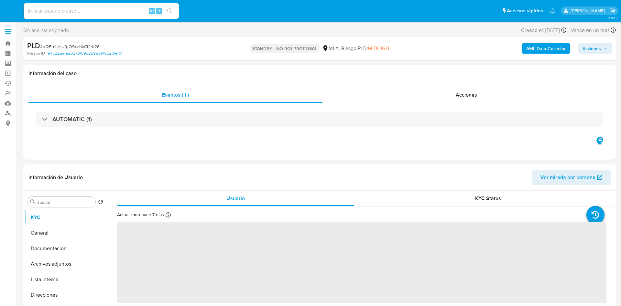
select select "10"
